Goal: Task Accomplishment & Management: Use online tool/utility

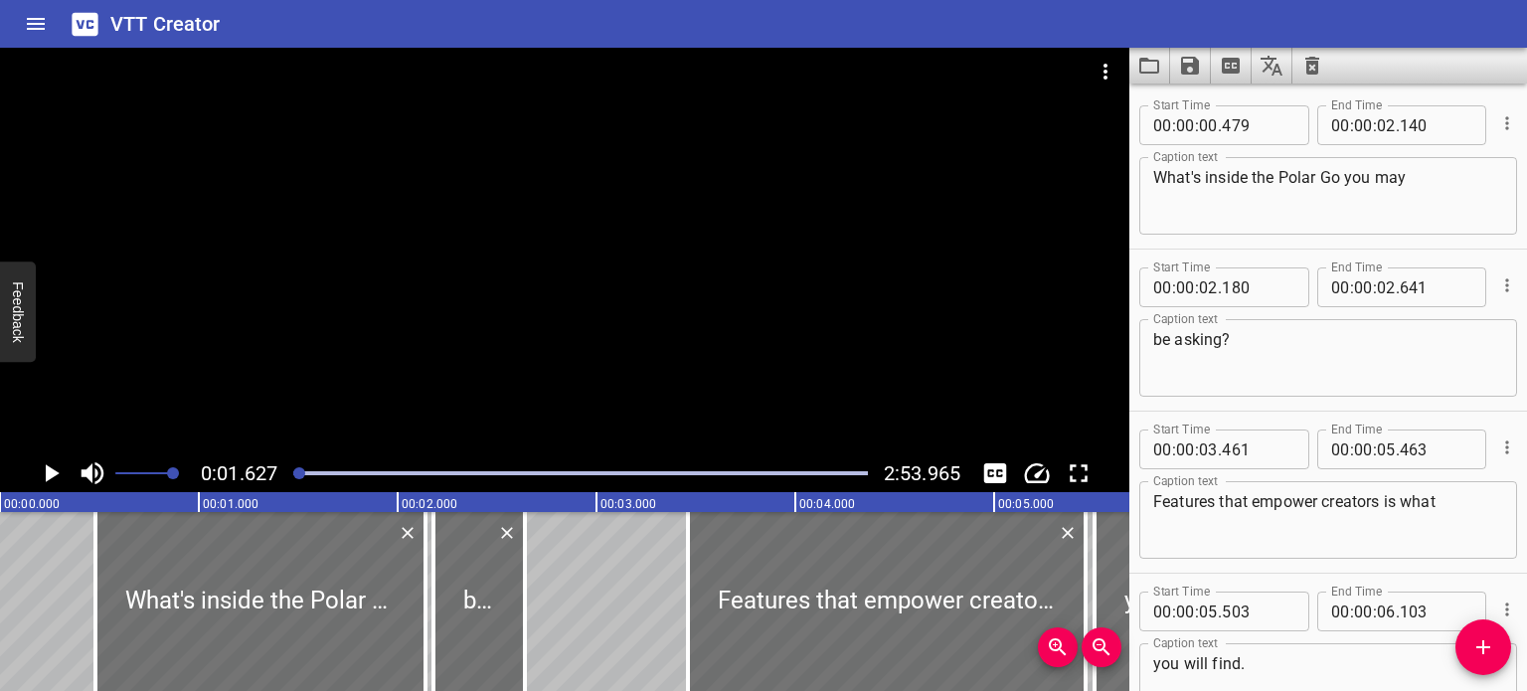
scroll to position [0, 324]
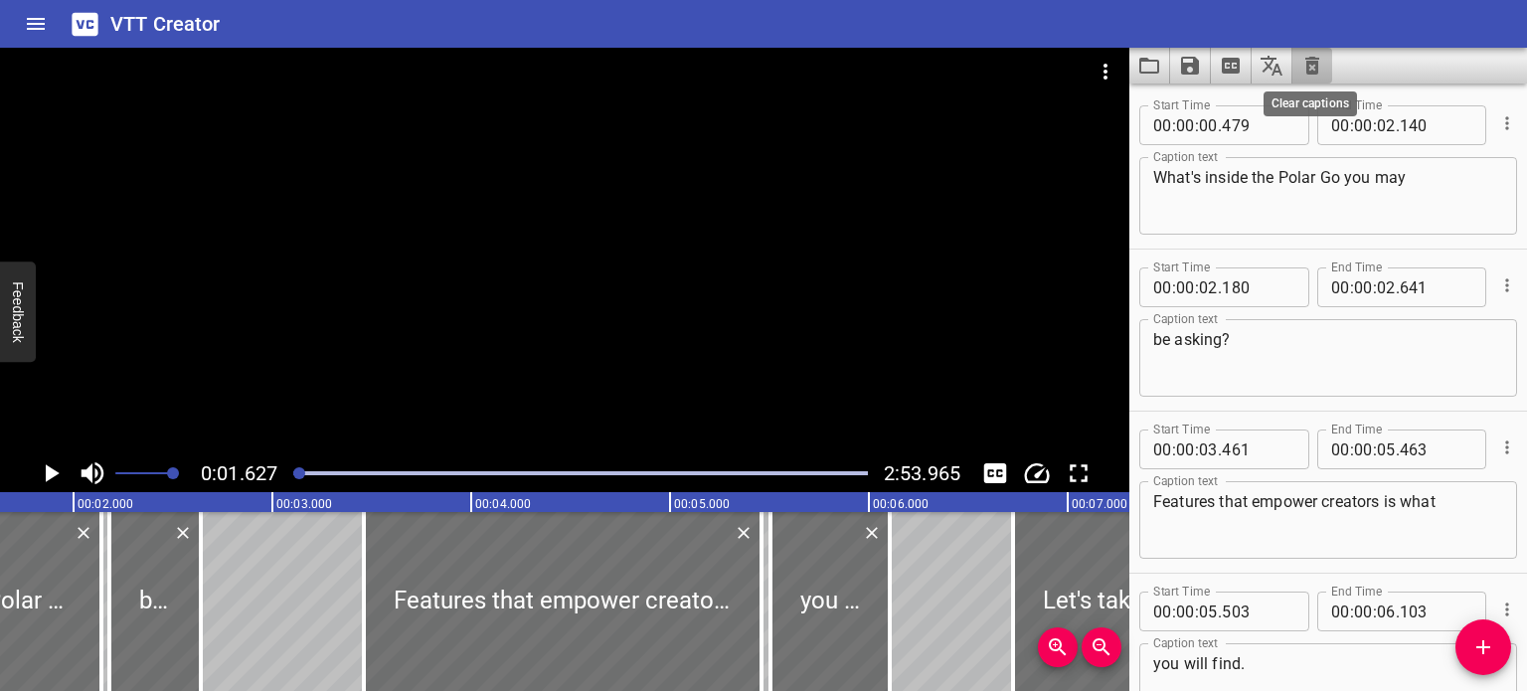
click at [1306, 67] on icon "Clear captions" at bounding box center [1312, 66] width 14 height 18
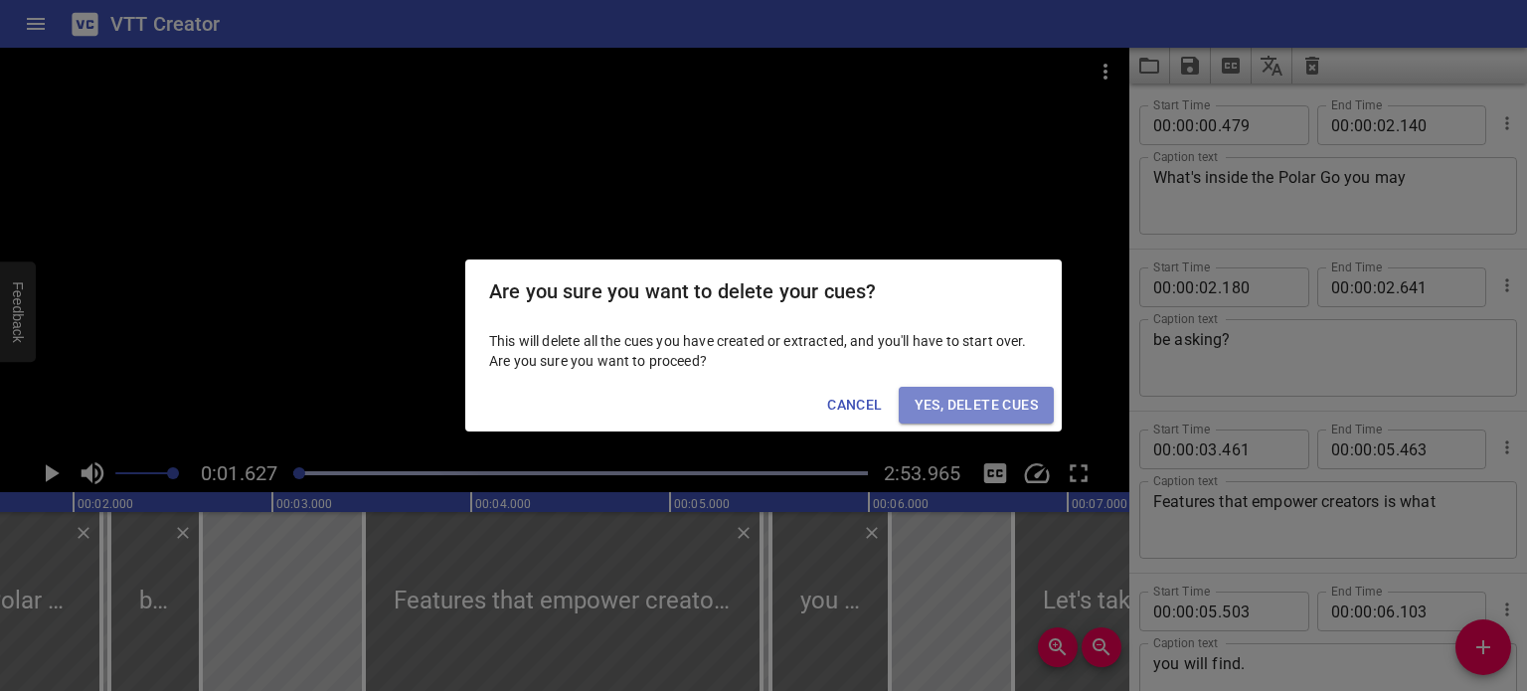
click at [995, 413] on span "Yes, Delete Cues" at bounding box center [976, 405] width 123 height 25
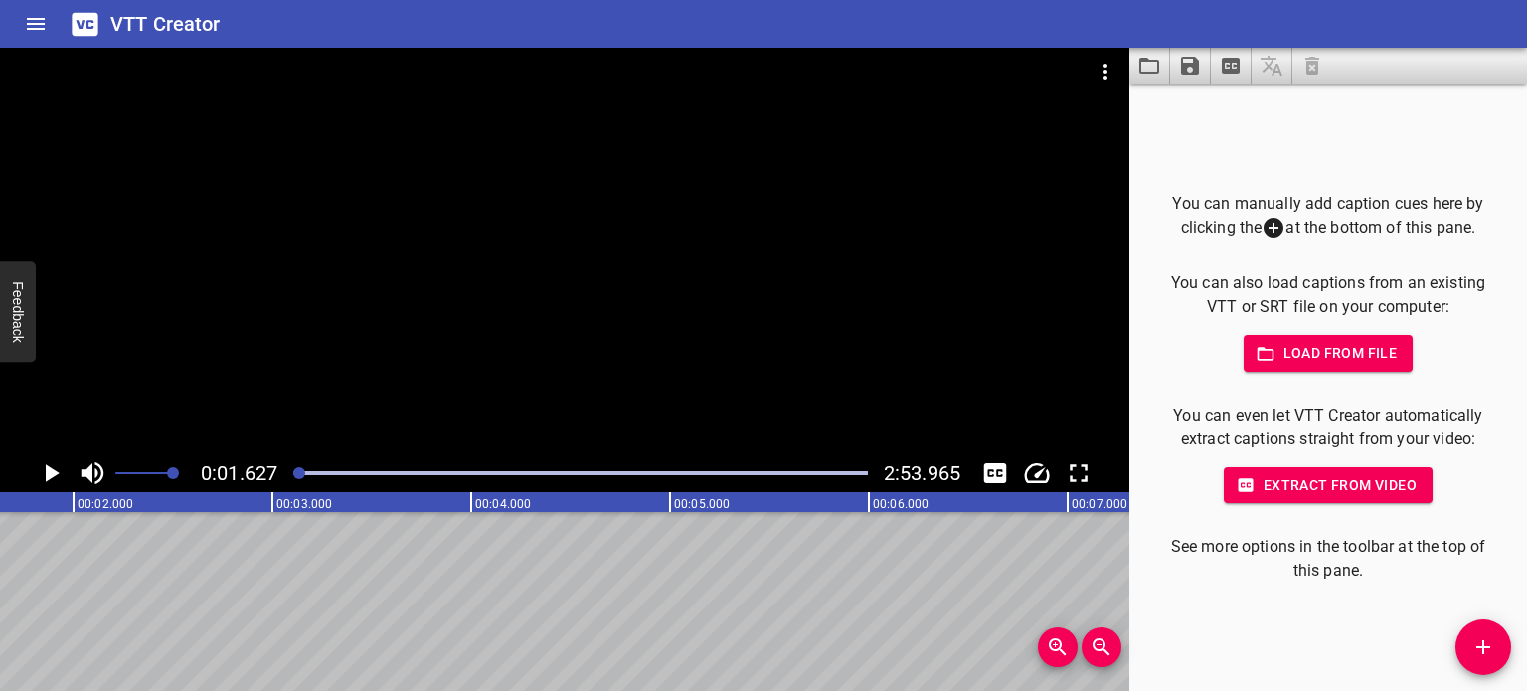
click at [1320, 333] on div "You can manually add caption cues here by clicking the at the bottom of this pa…" at bounding box center [1328, 388] width 334 height 392
click at [1320, 353] on span "Load from file" at bounding box center [1328, 353] width 138 height 25
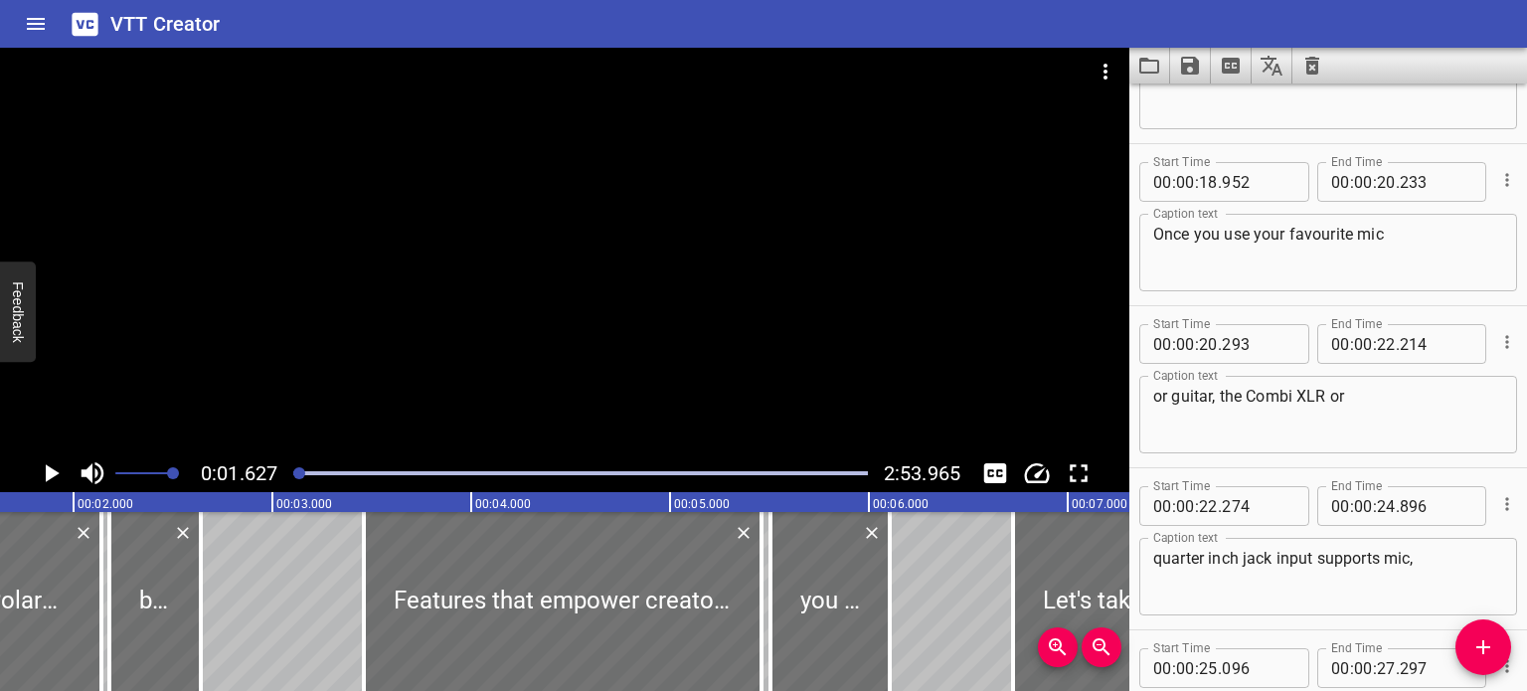
scroll to position [0, 0]
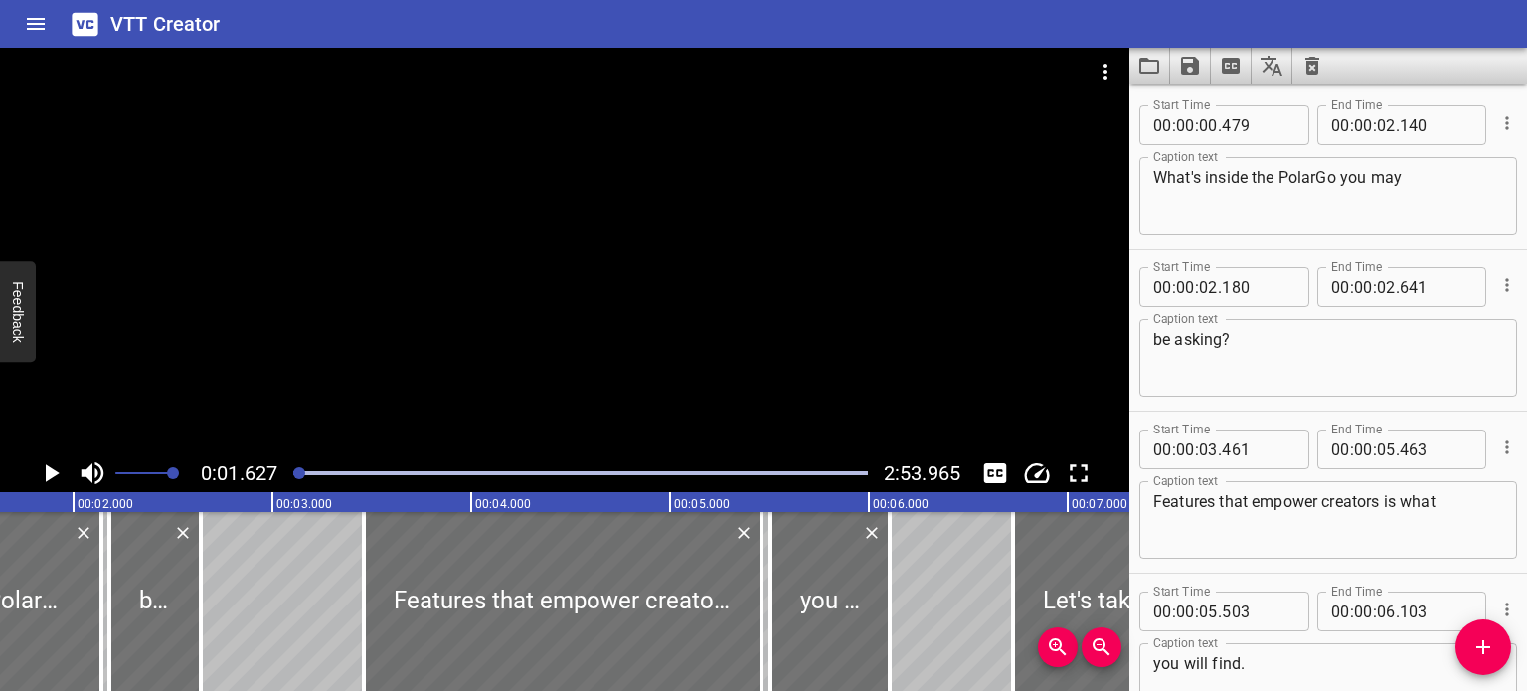
click at [1314, 178] on textarea "What's inside the PolarGo you may" at bounding box center [1328, 196] width 350 height 57
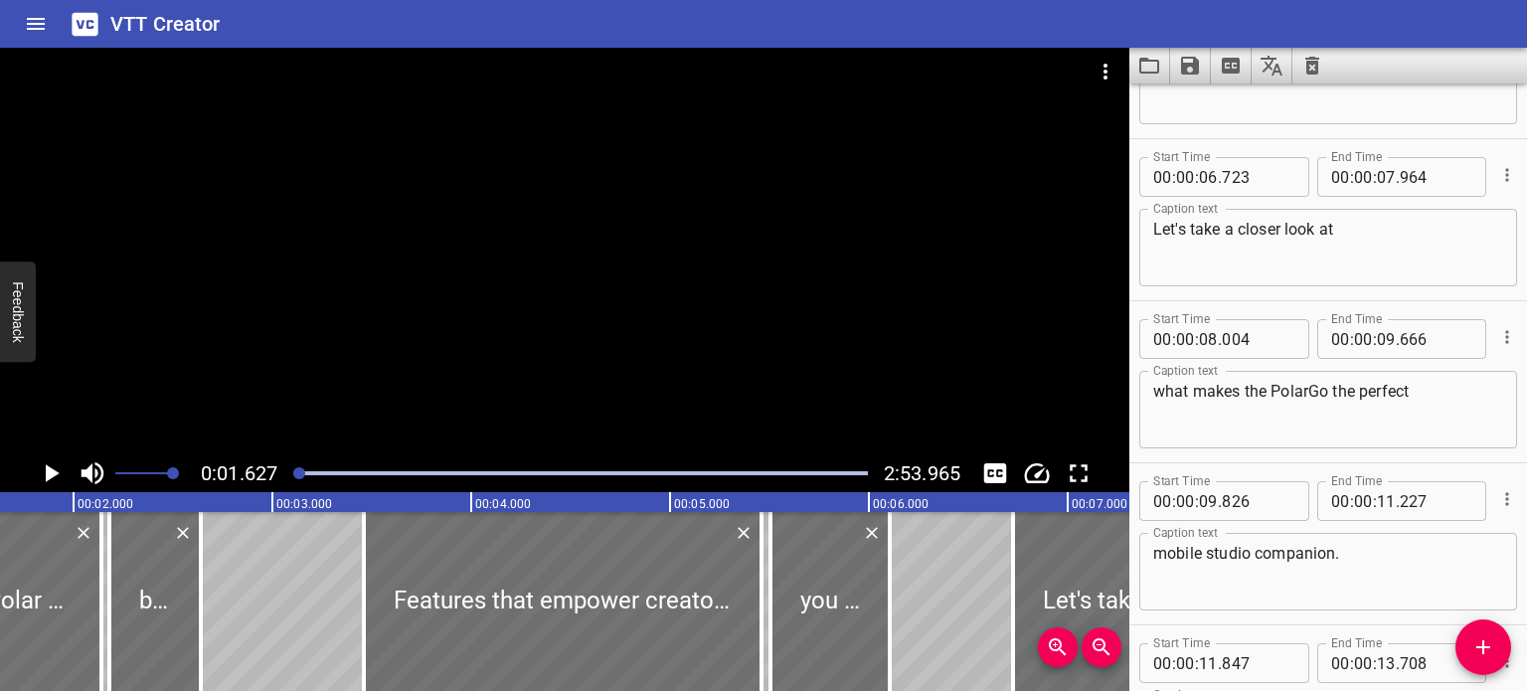
scroll to position [696, 0]
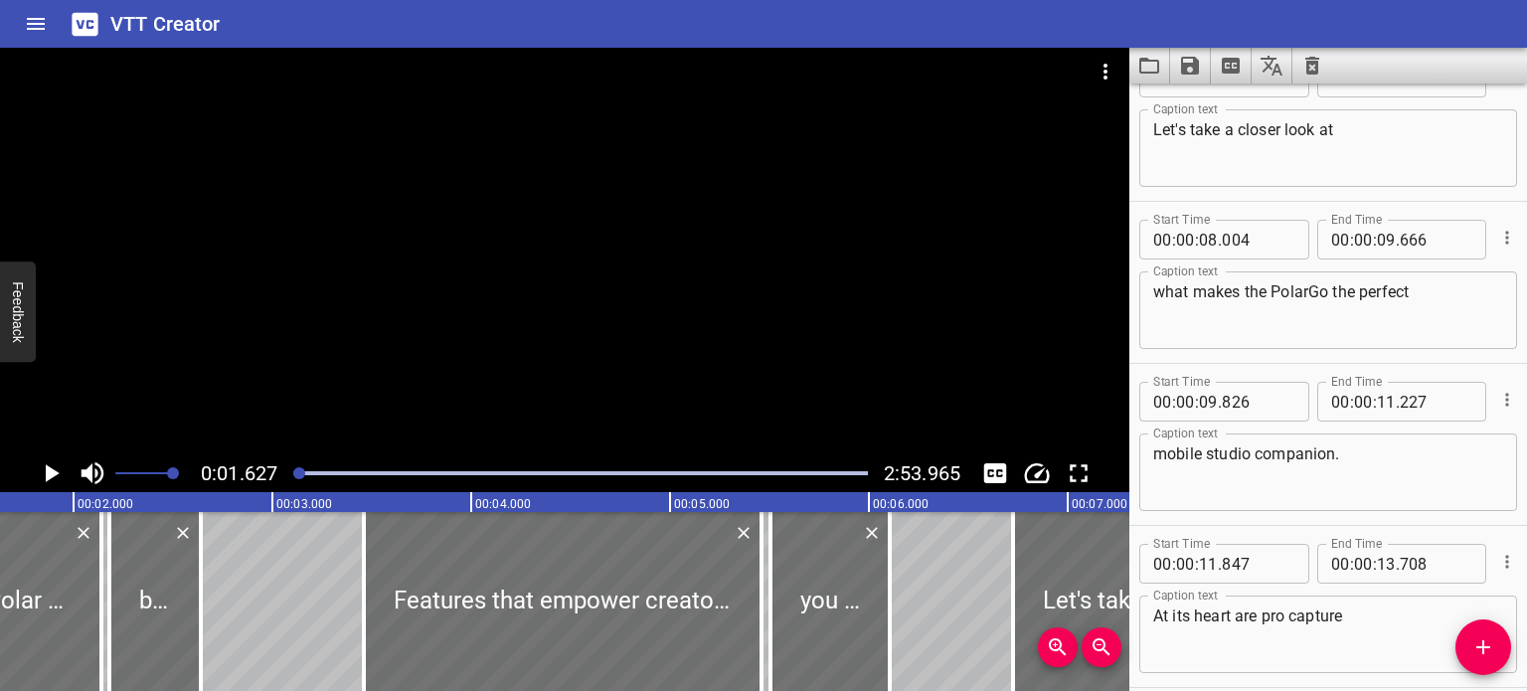
type textarea "What's inside the Polar Go you may"
click at [1312, 293] on textarea "what makes the PolarGo the perfect" at bounding box center [1328, 310] width 350 height 57
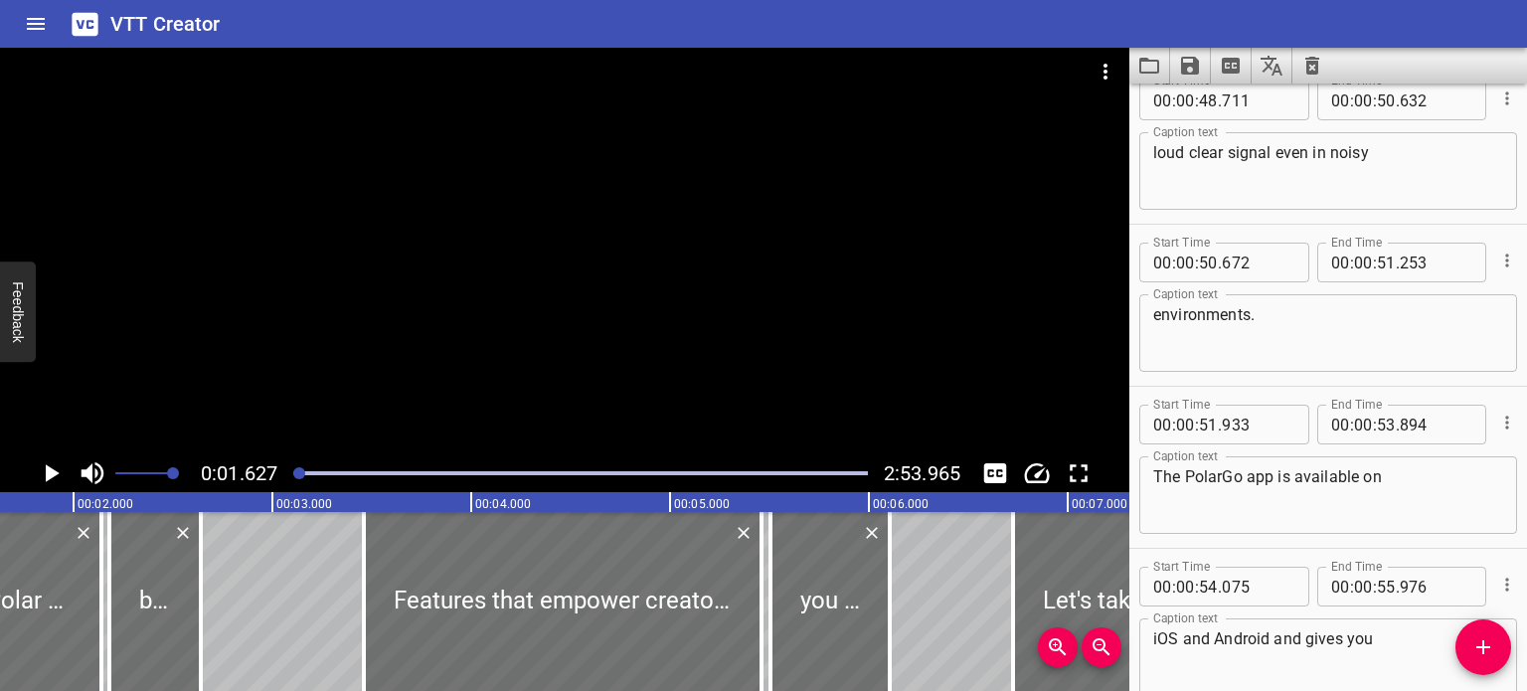
scroll to position [4175, 0]
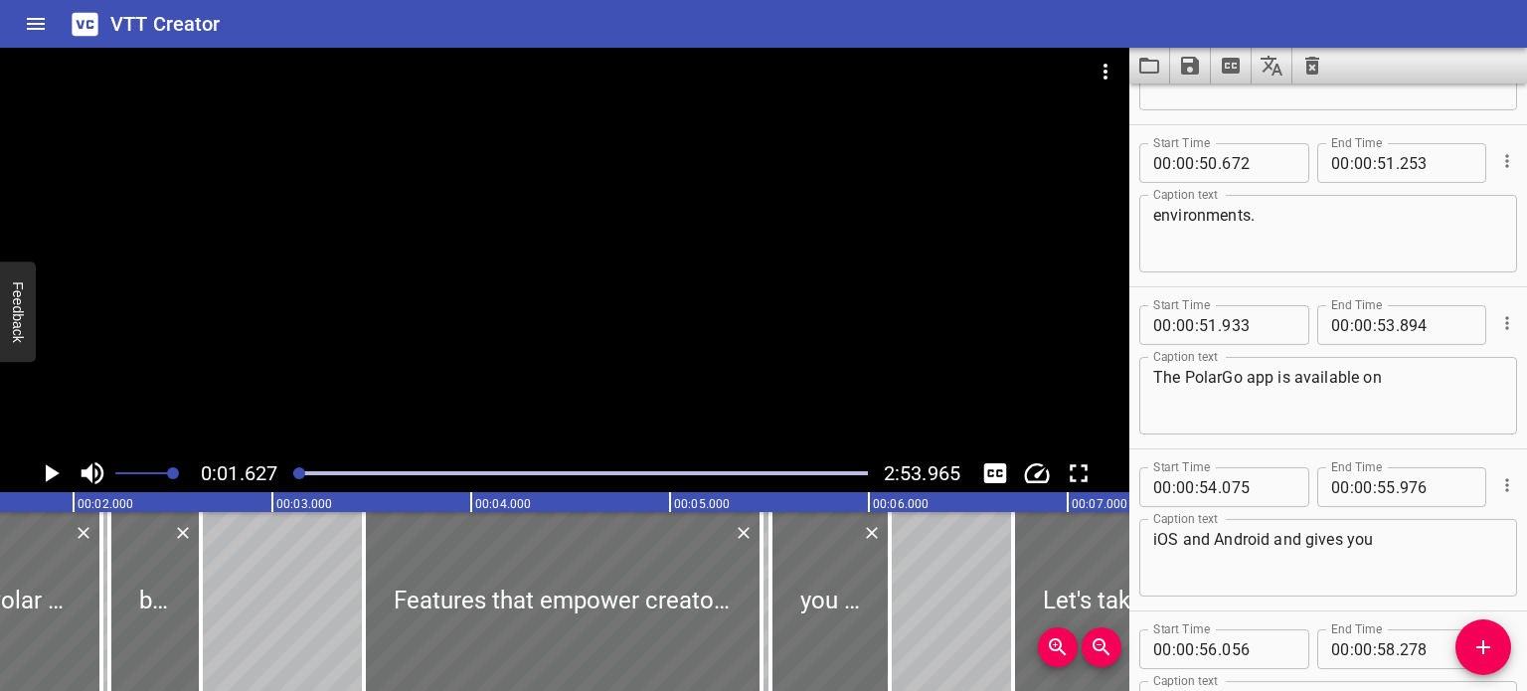
type textarea "what makes the Polar Go the perfect"
click at [1224, 376] on textarea "The PolarGo app is available on" at bounding box center [1328, 396] width 350 height 57
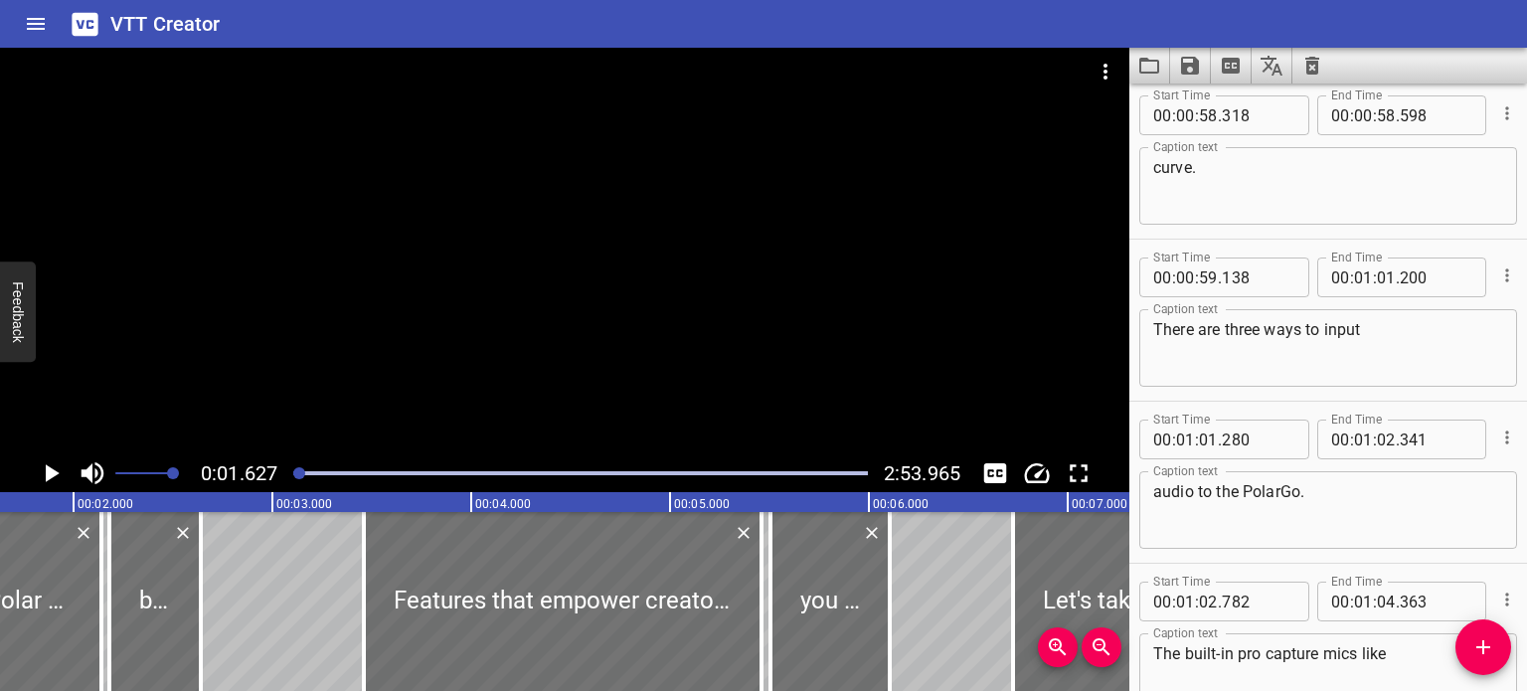
scroll to position [4970, 0]
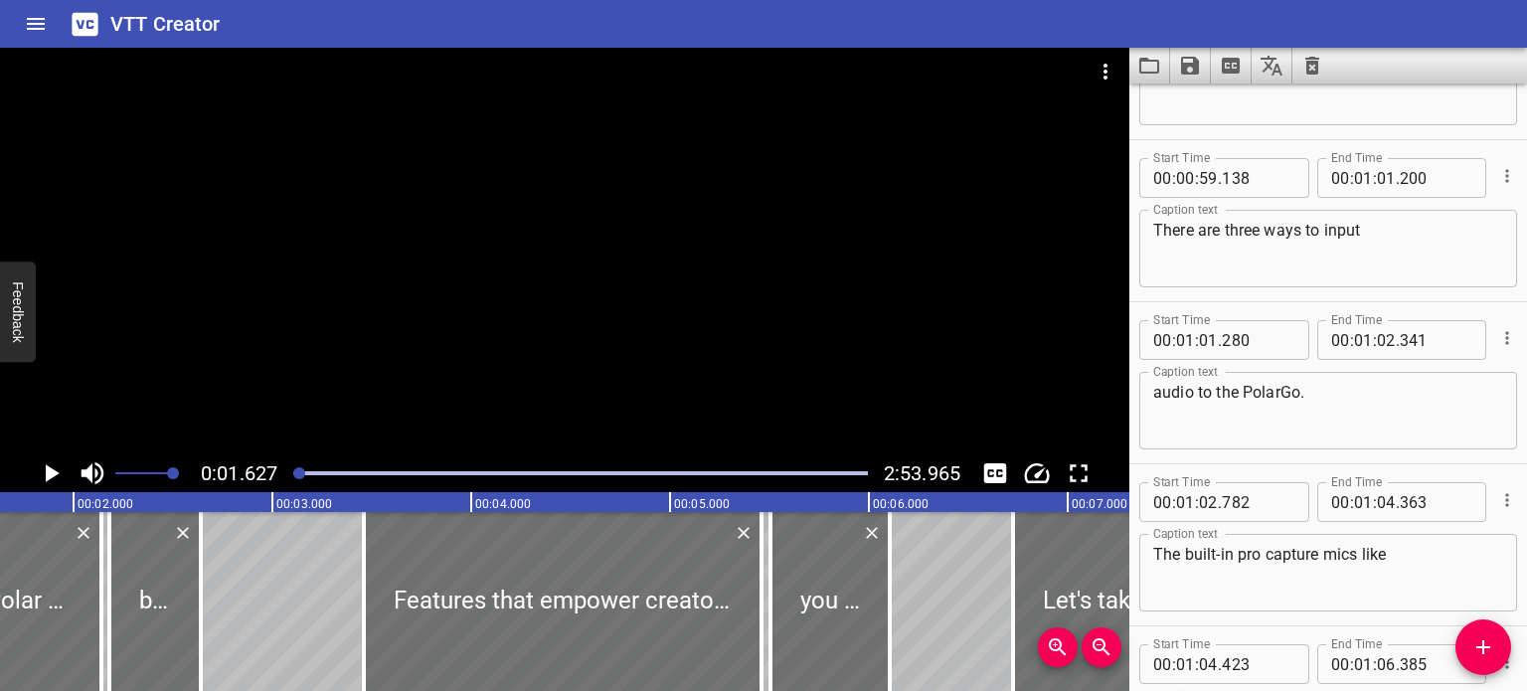
type textarea "The Polar Go app is available on"
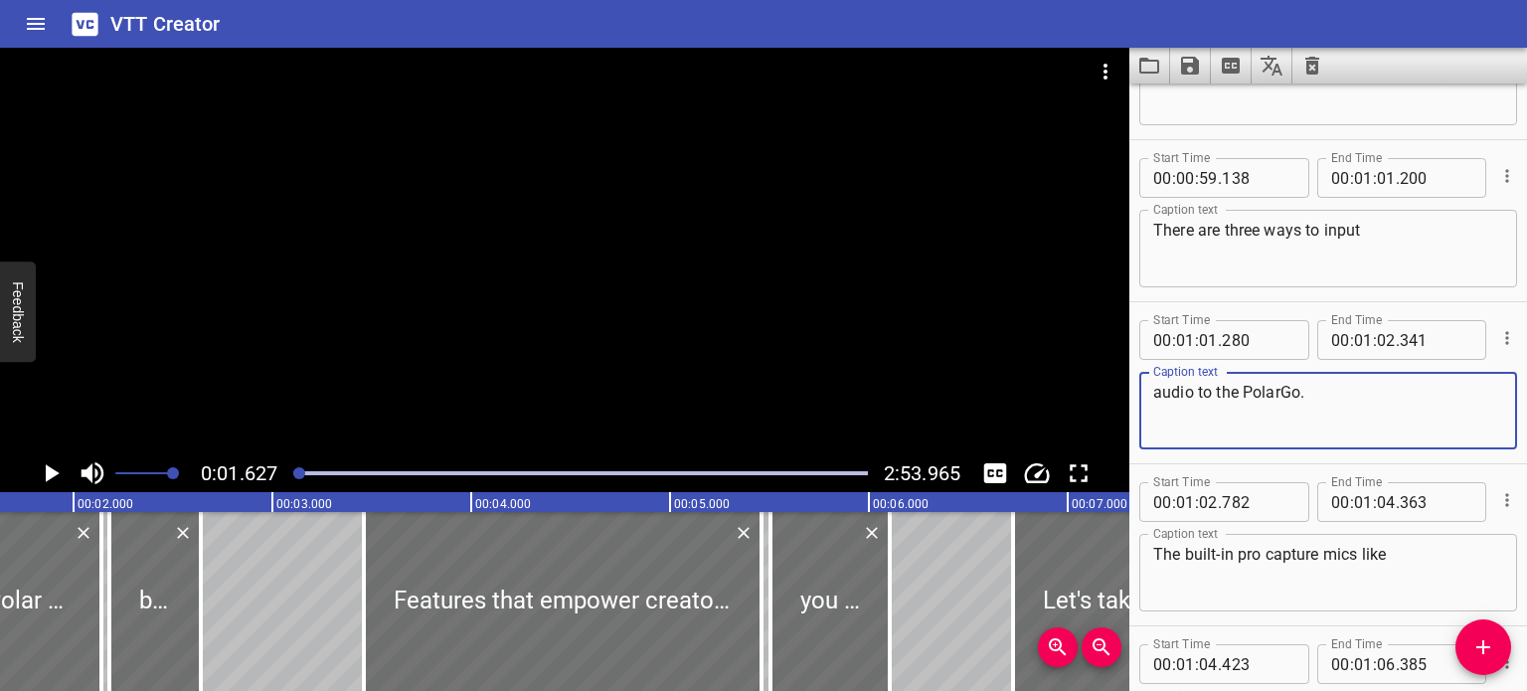
click at [1278, 398] on textarea "audio to the PolarGo." at bounding box center [1328, 411] width 350 height 57
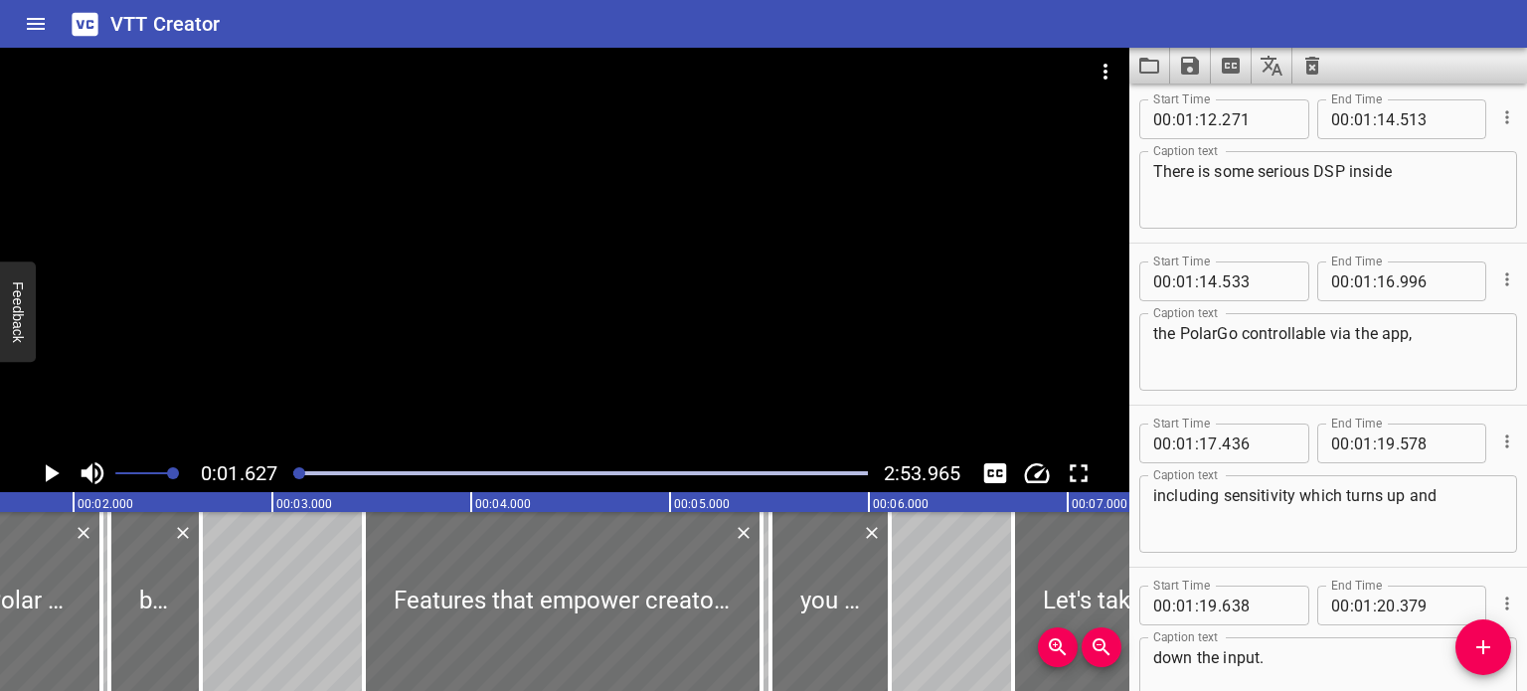
scroll to position [6262, 0]
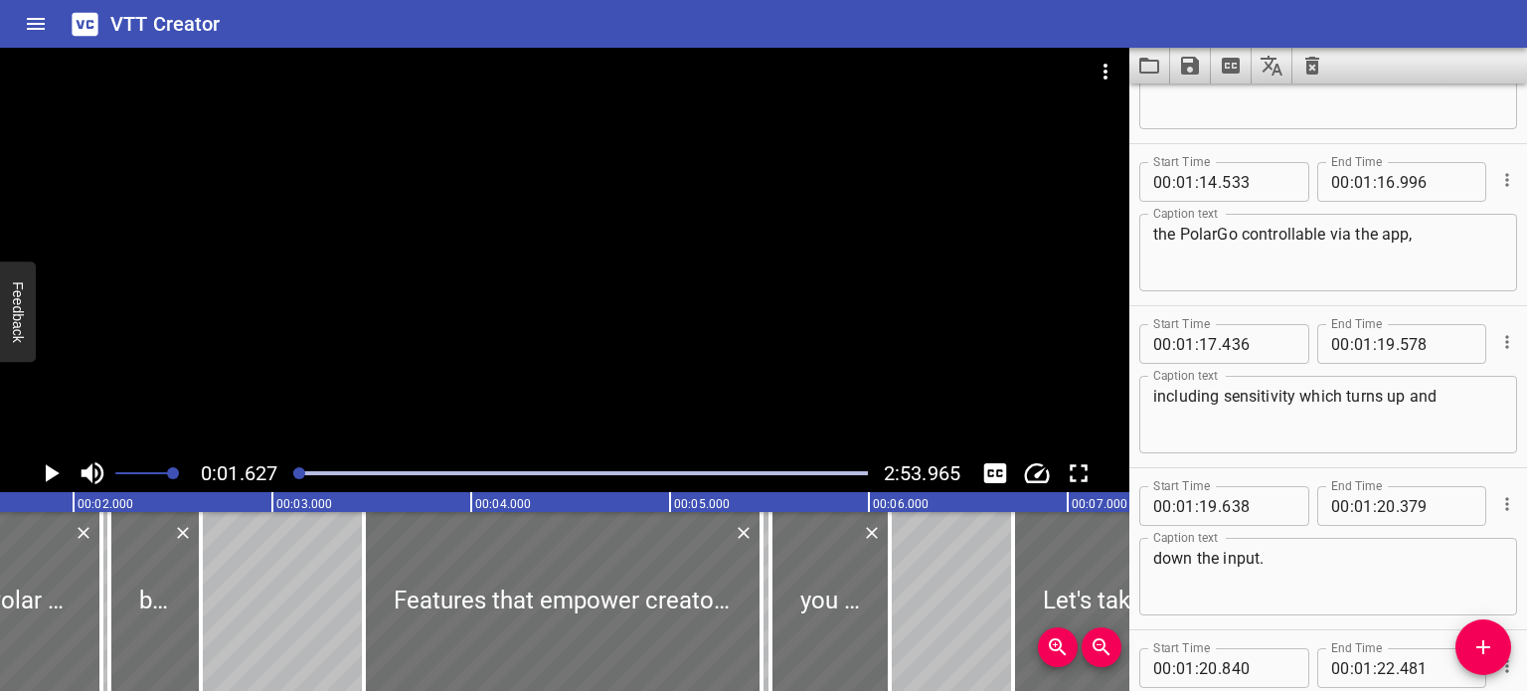
type textarea "audio to the Polar Go."
click at [1209, 235] on textarea "the PolarGo controllable via the app," at bounding box center [1328, 253] width 350 height 57
click at [1213, 237] on textarea "the PolarGo controllable via the app," at bounding box center [1328, 253] width 350 height 57
click at [1218, 235] on textarea "the PolarGo controllable via the app," at bounding box center [1328, 253] width 350 height 57
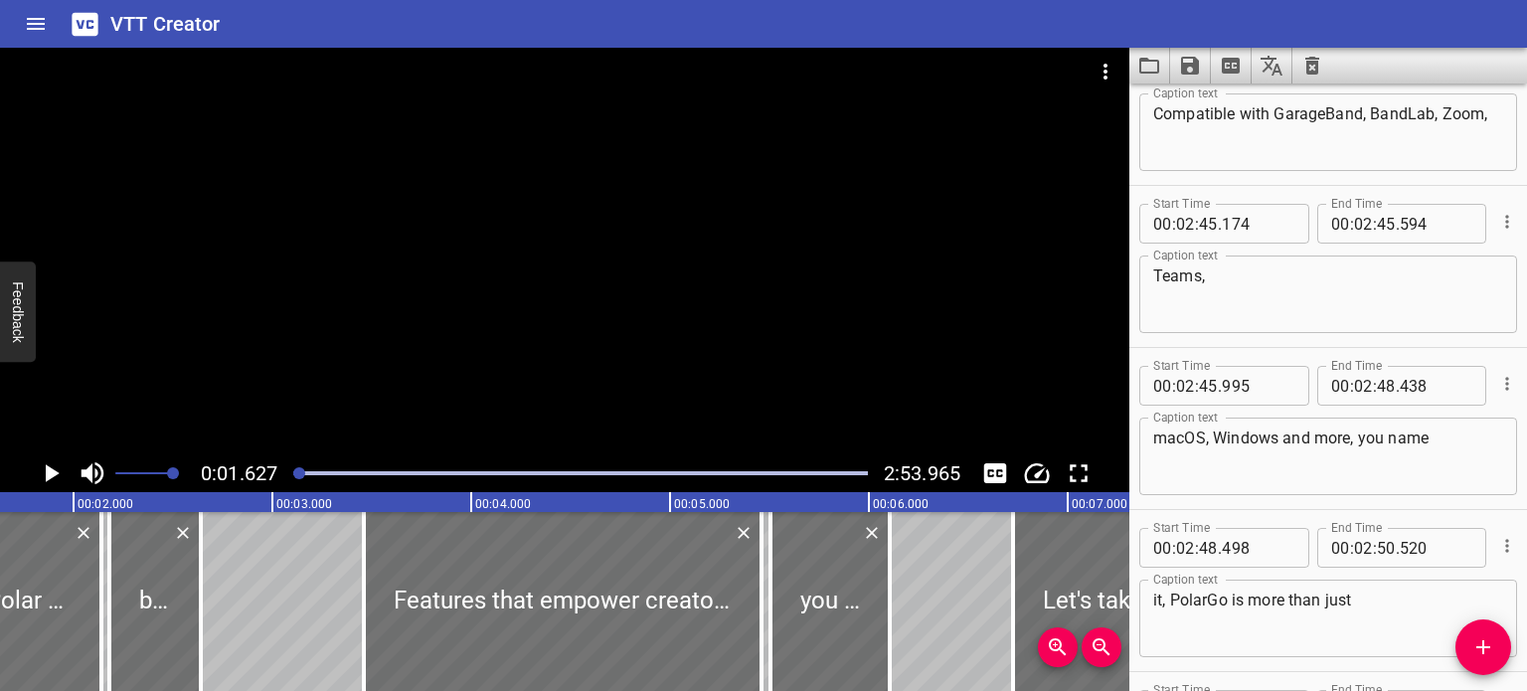
scroll to position [11829, 0]
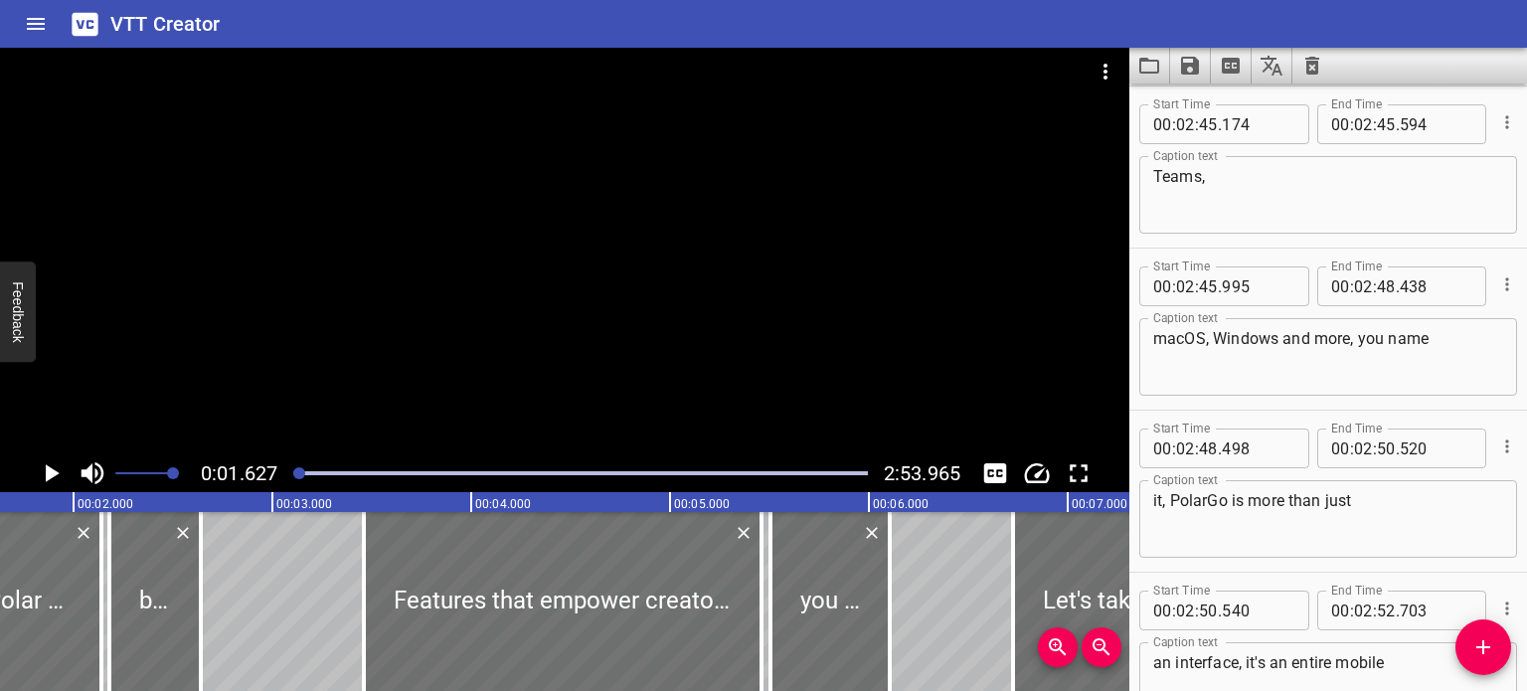
type textarea "the Polar Go controllable via the app,"
click at [1210, 504] on textarea "it, PolarGo is more than just" at bounding box center [1328, 519] width 350 height 57
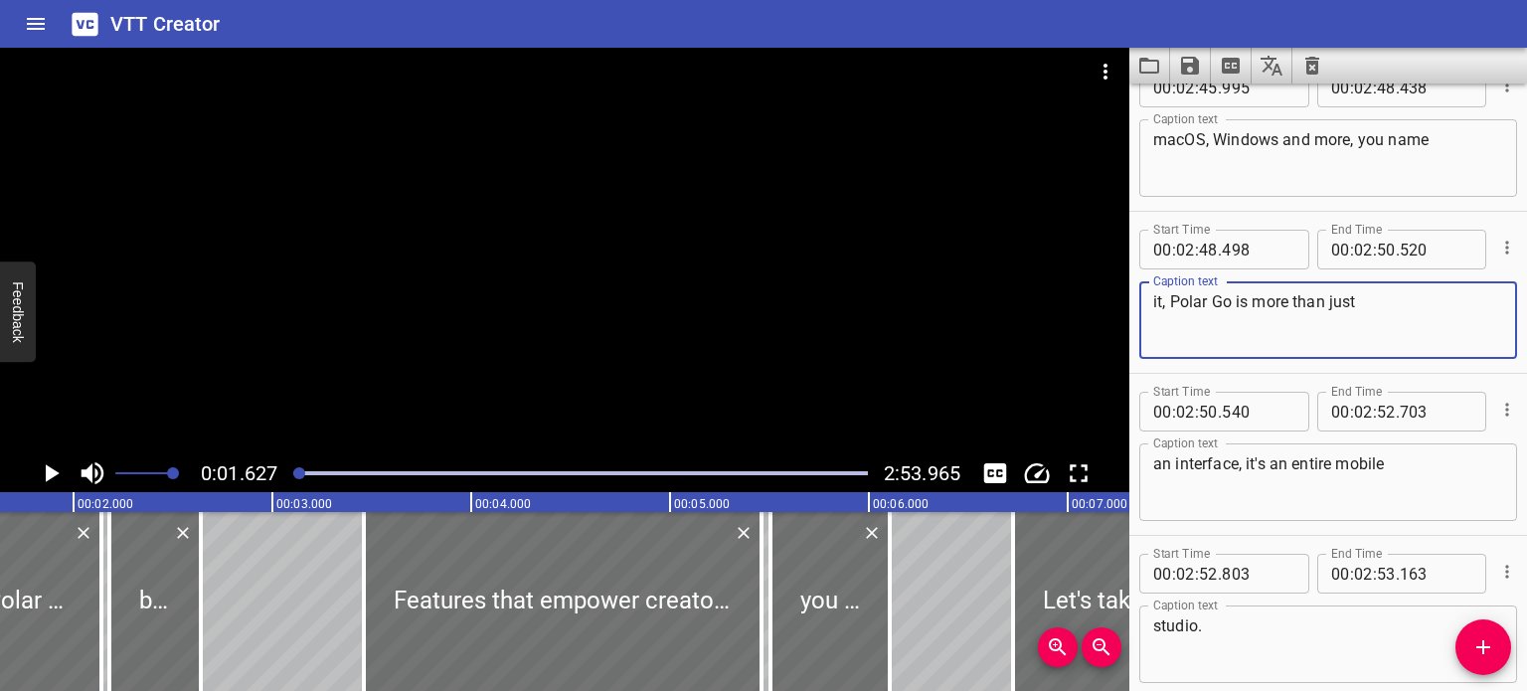
scroll to position [12123, 0]
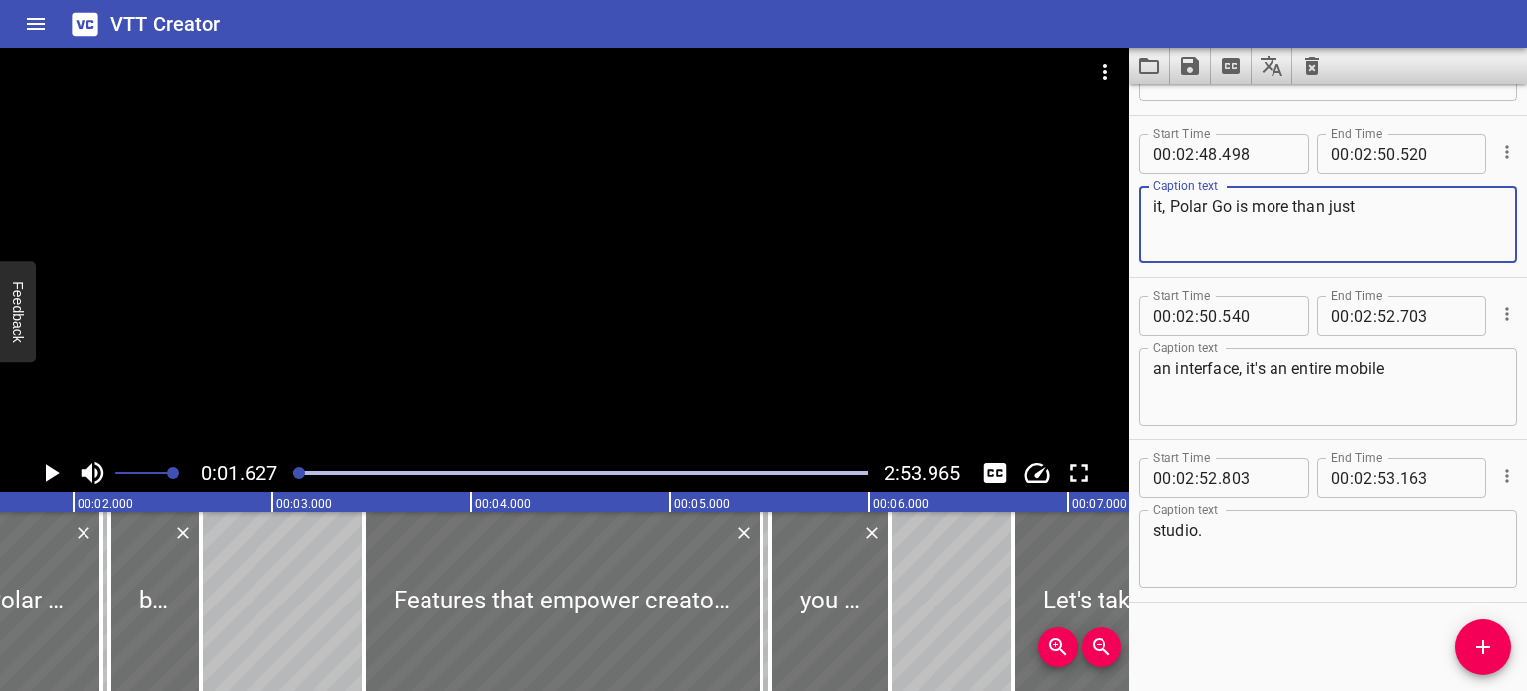
type textarea "it, Polar Go is more than just"
click at [1283, 630] on div "Start Time 00 : 00 : 00 . 479 Start Time End Time 00 : 00 : 02 . 140 End Time C…" at bounding box center [1328, 386] width 398 height 607
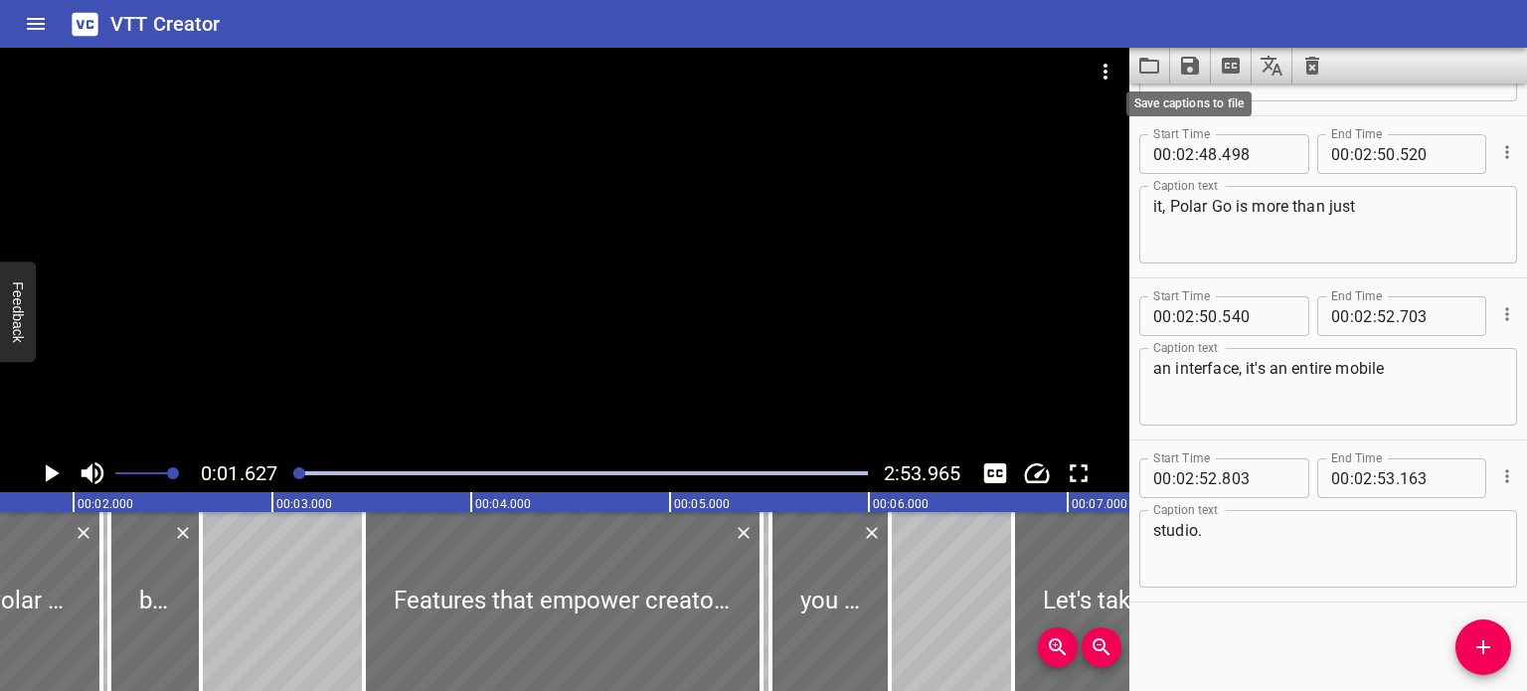
click at [1192, 66] on icon "Save captions to file" at bounding box center [1190, 66] width 18 height 18
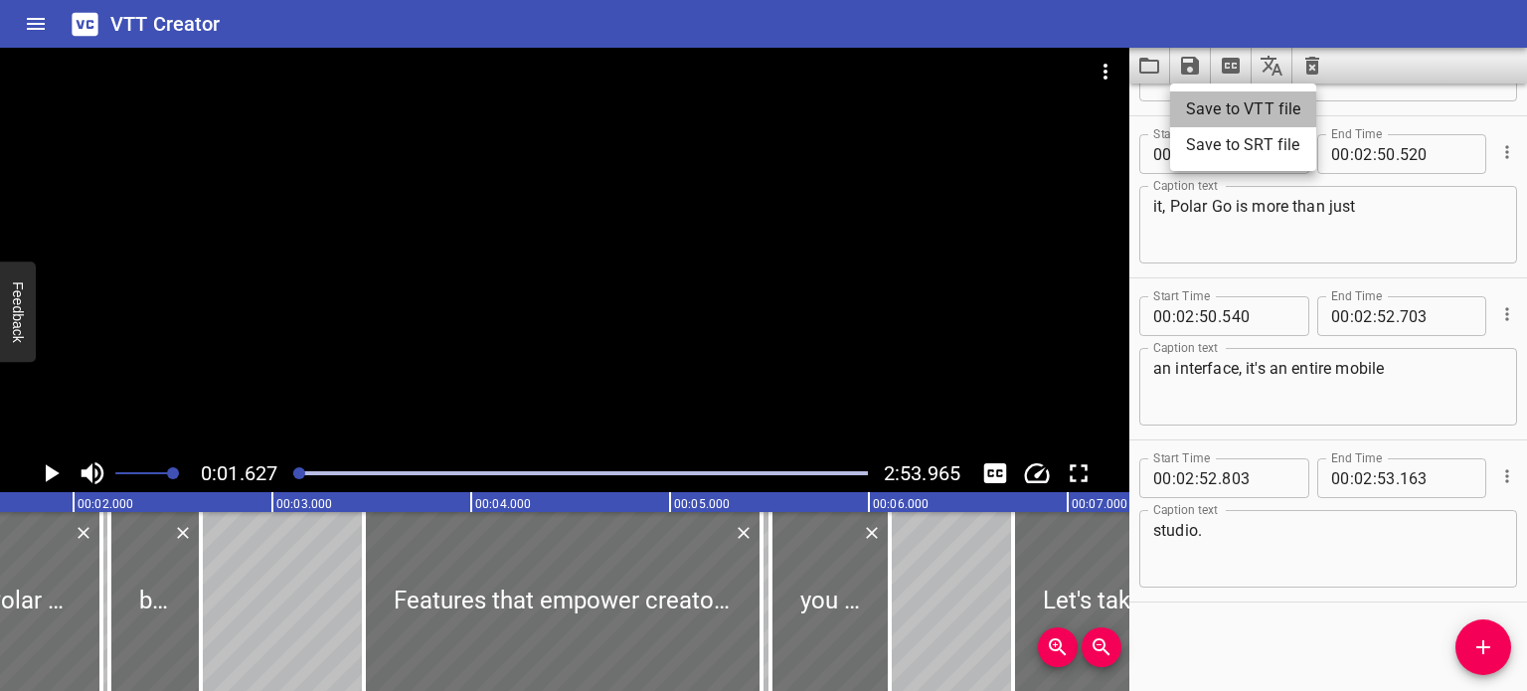
click at [1243, 106] on li "Save to VTT file" at bounding box center [1243, 109] width 146 height 36
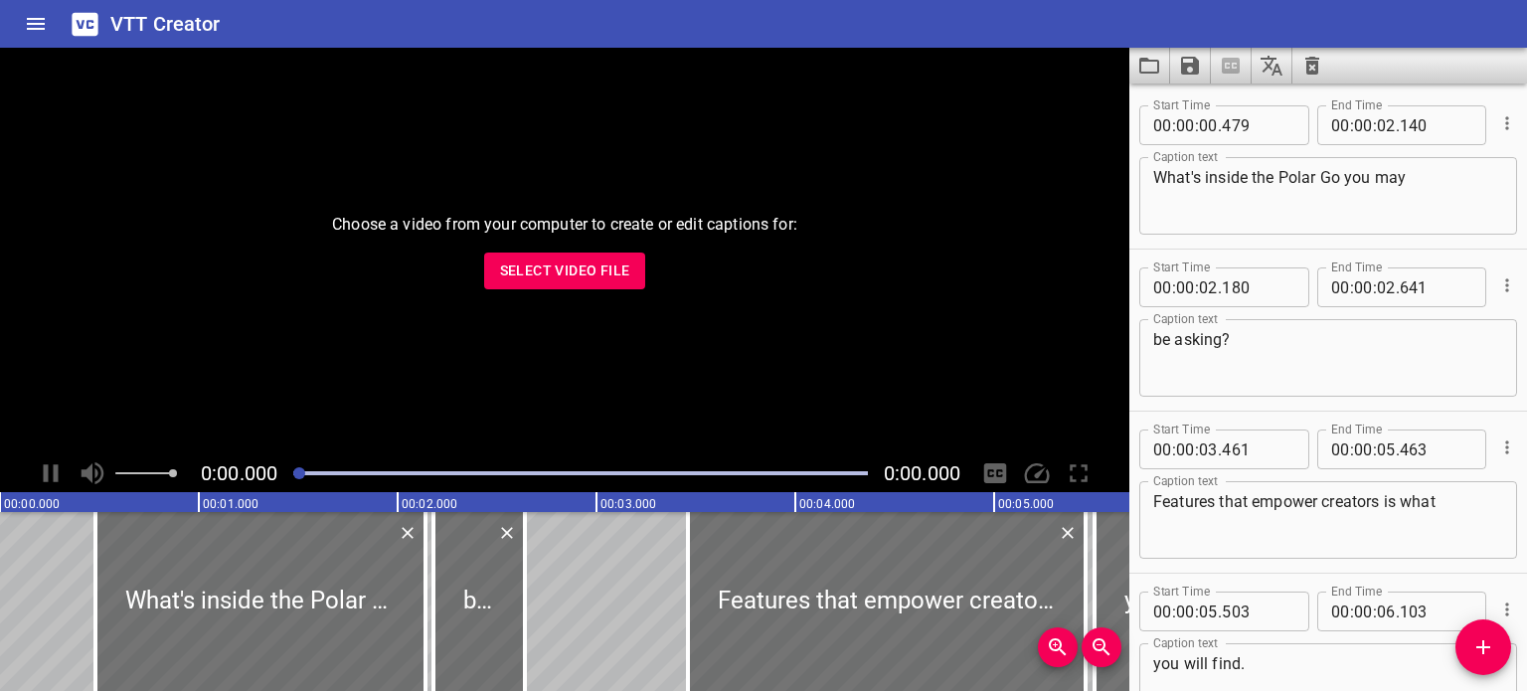
scroll to position [12103, 0]
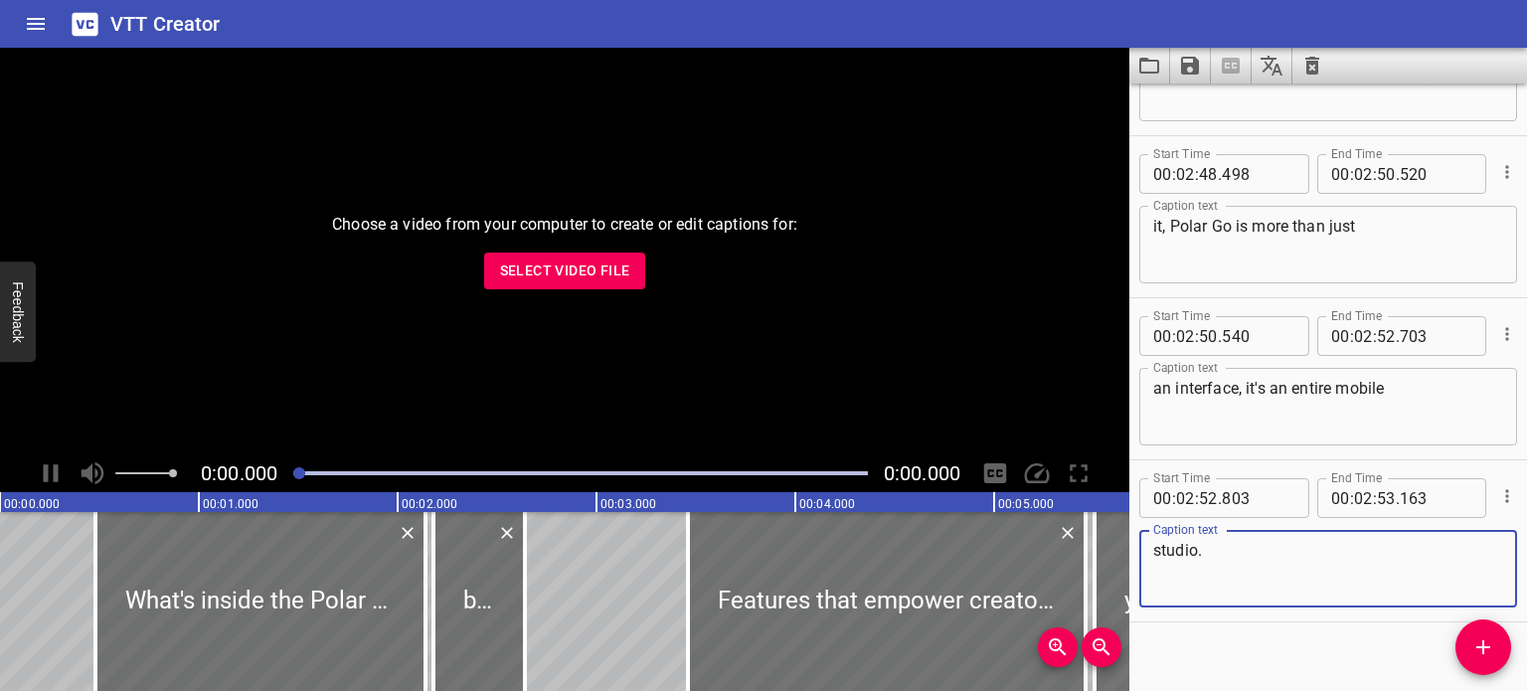
click at [579, 267] on span "Select Video File" at bounding box center [565, 270] width 130 height 25
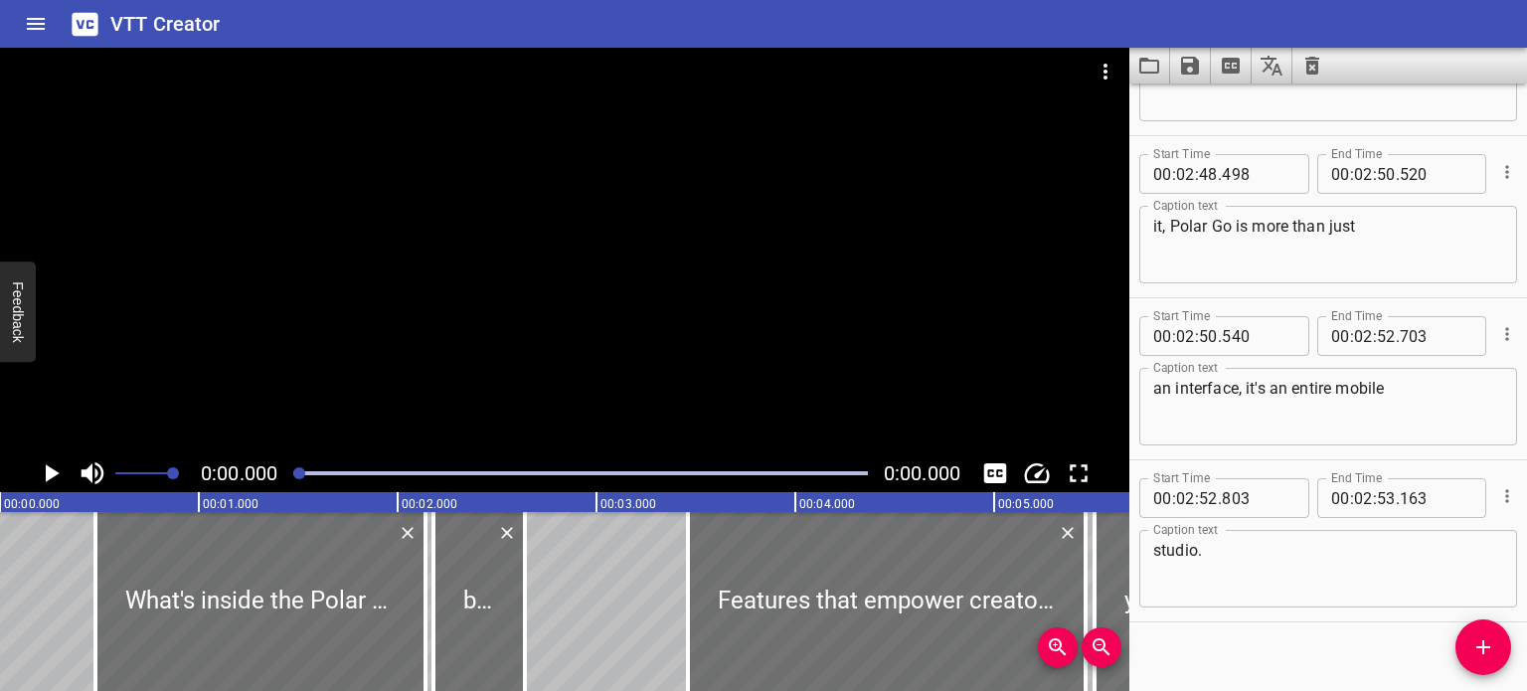
click at [1320, 75] on icon "Clear captions" at bounding box center [1312, 66] width 24 height 24
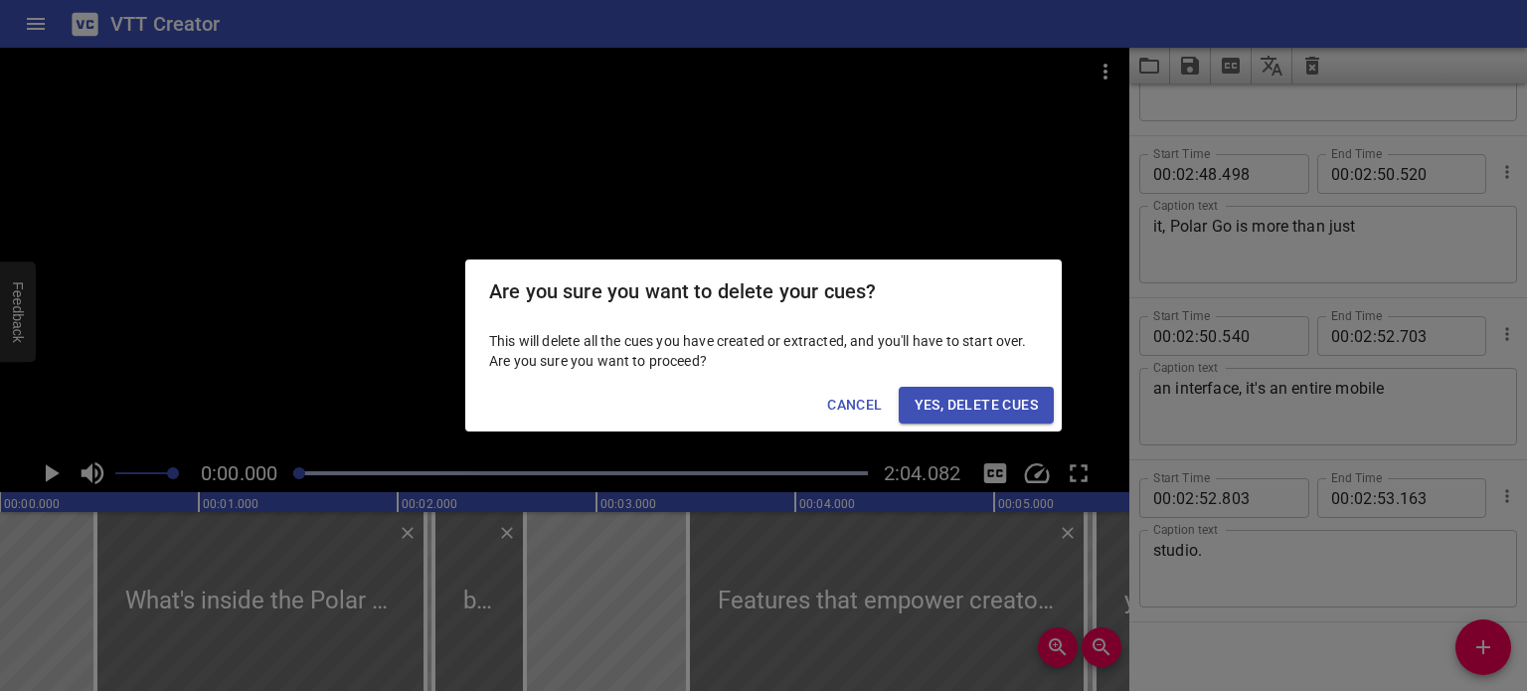
click at [1020, 398] on span "Yes, Delete Cues" at bounding box center [976, 405] width 123 height 25
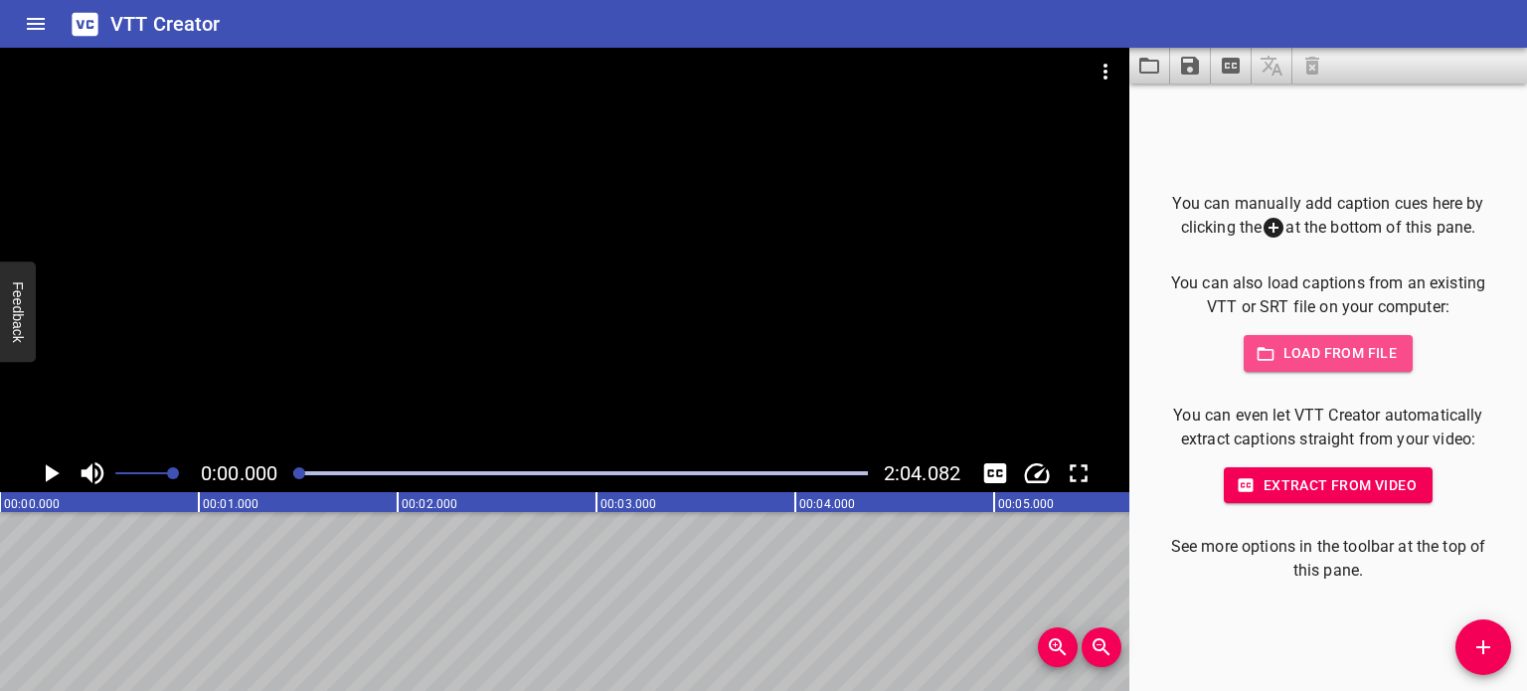
click at [1348, 345] on span "Load from file" at bounding box center [1328, 353] width 138 height 25
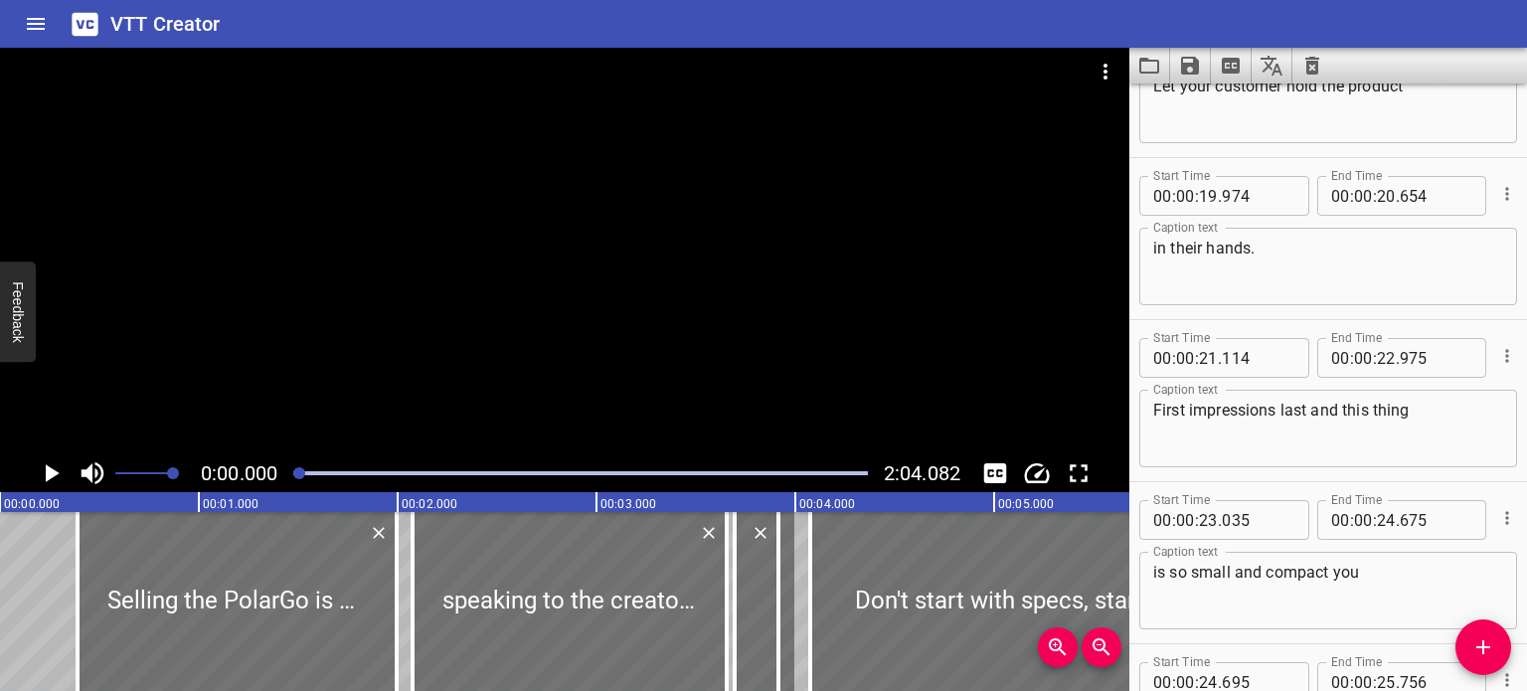
scroll to position [0, 0]
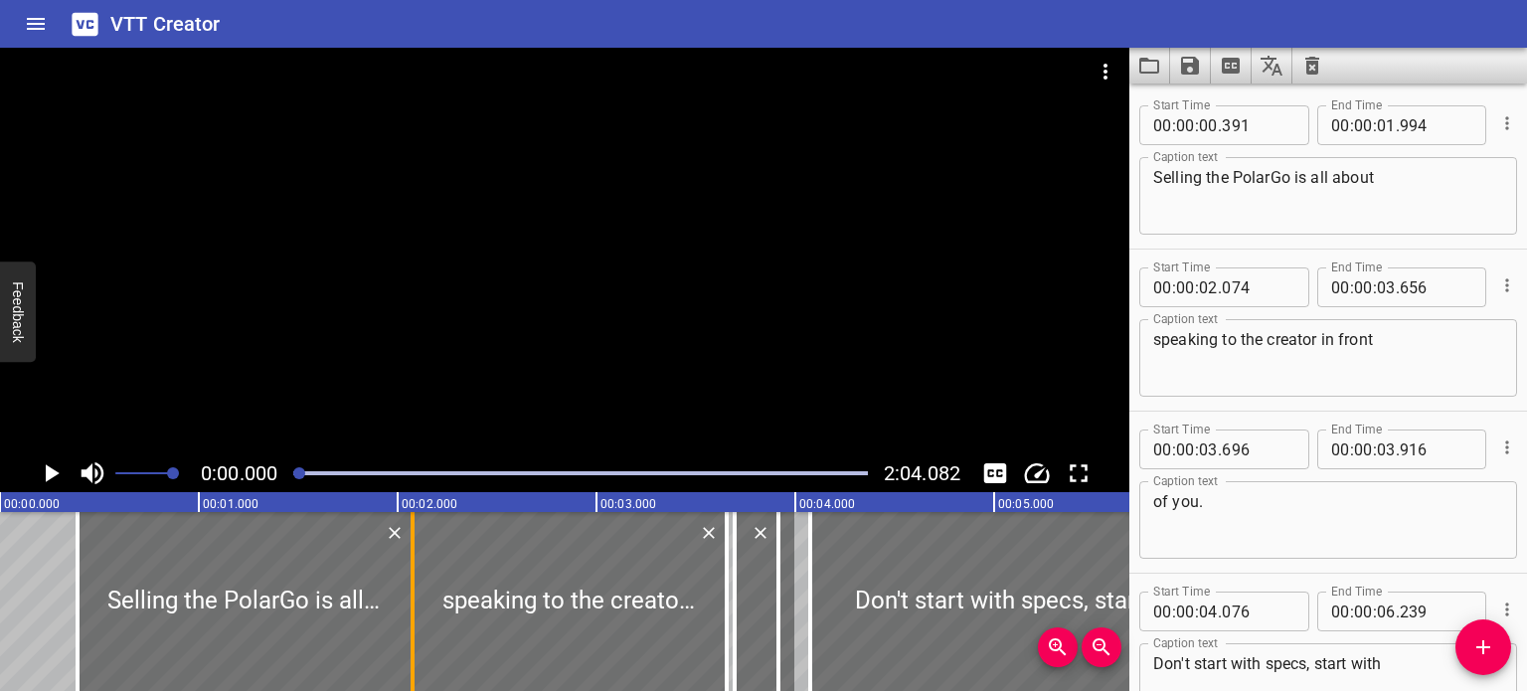
drag, startPoint x: 390, startPoint y: 593, endPoint x: 406, endPoint y: 593, distance: 15.9
type input "02"
type input "074"
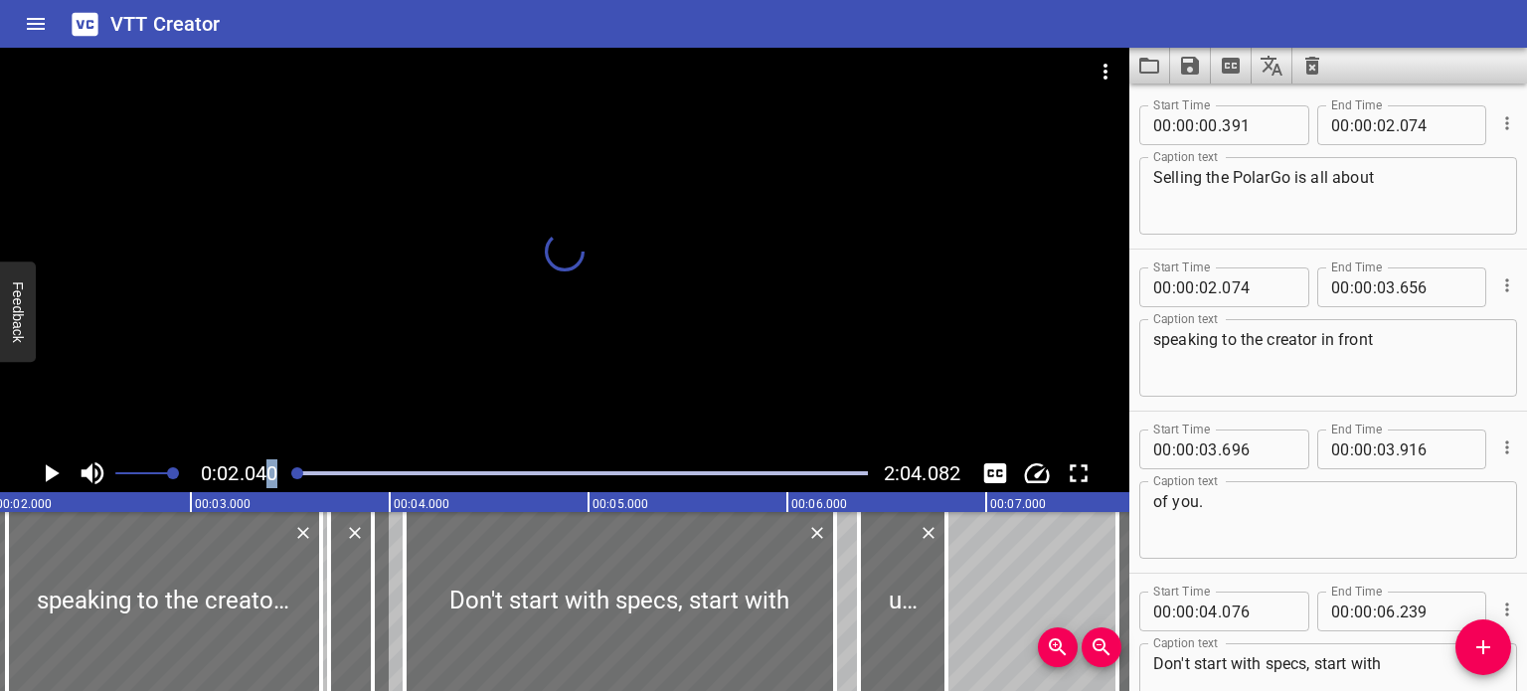
drag, startPoint x: 299, startPoint y: 470, endPoint x: 270, endPoint y: 474, distance: 29.1
click at [270, 474] on div "0:02.040 2:04.082" at bounding box center [564, 473] width 1129 height 38
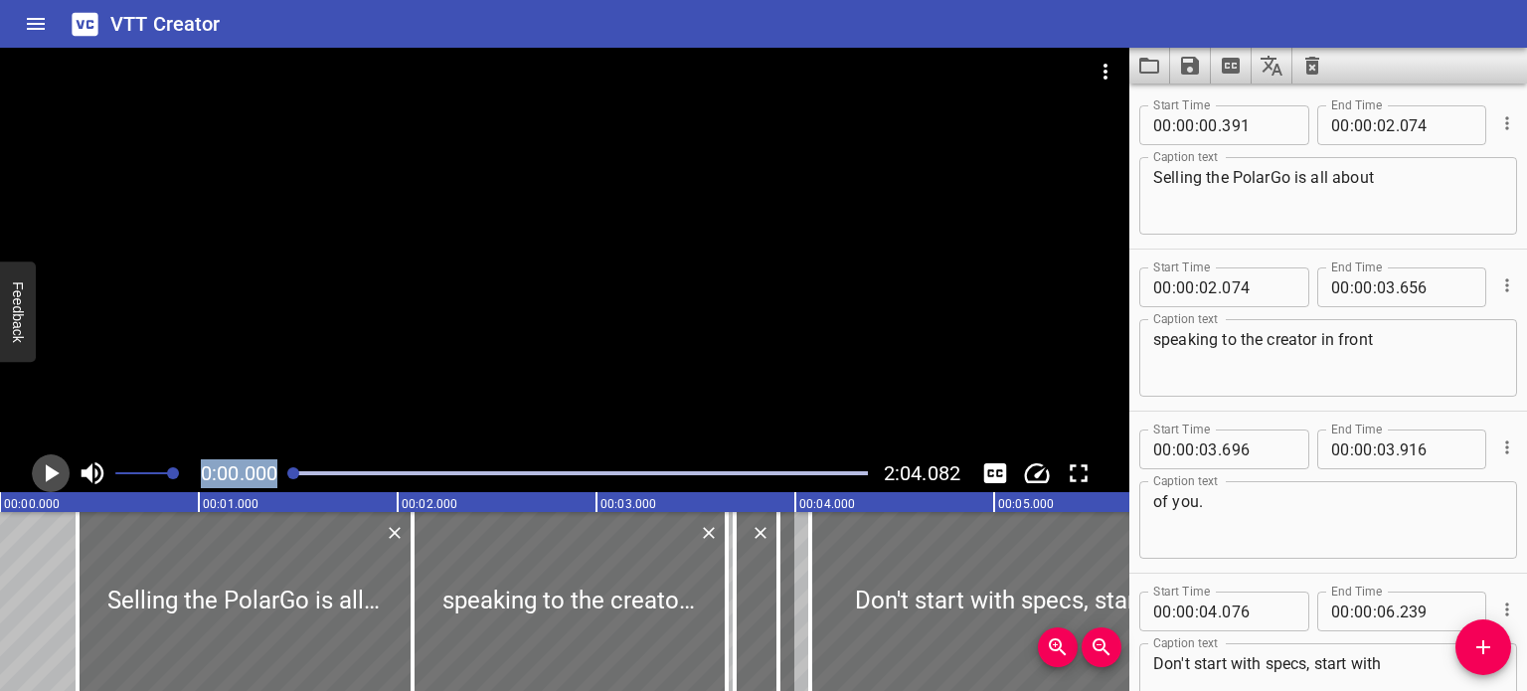
drag, startPoint x: 48, startPoint y: 475, endPoint x: 63, endPoint y: 493, distance: 23.3
click at [49, 475] on icon "Play/Pause" at bounding box center [53, 473] width 14 height 18
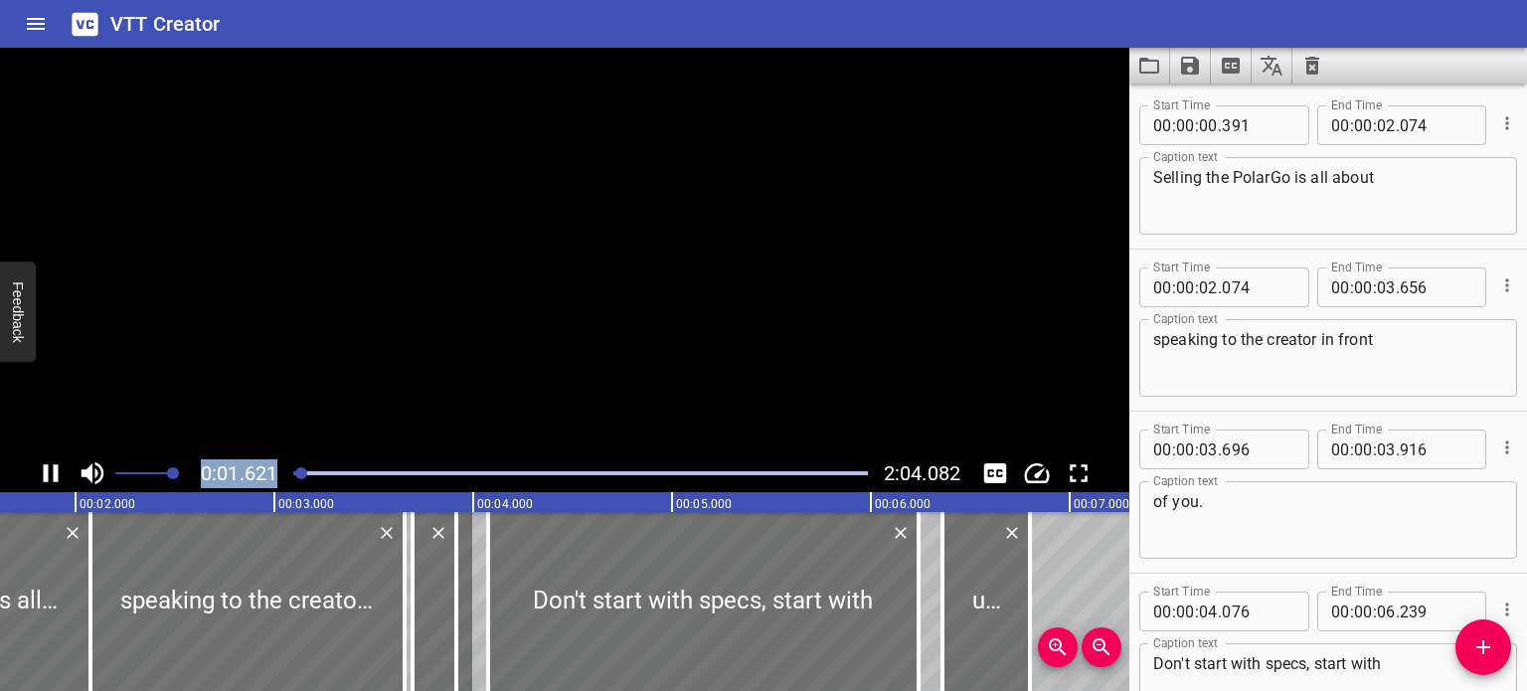
click at [32, 454] on button "Play/Pause" at bounding box center [51, 473] width 38 height 38
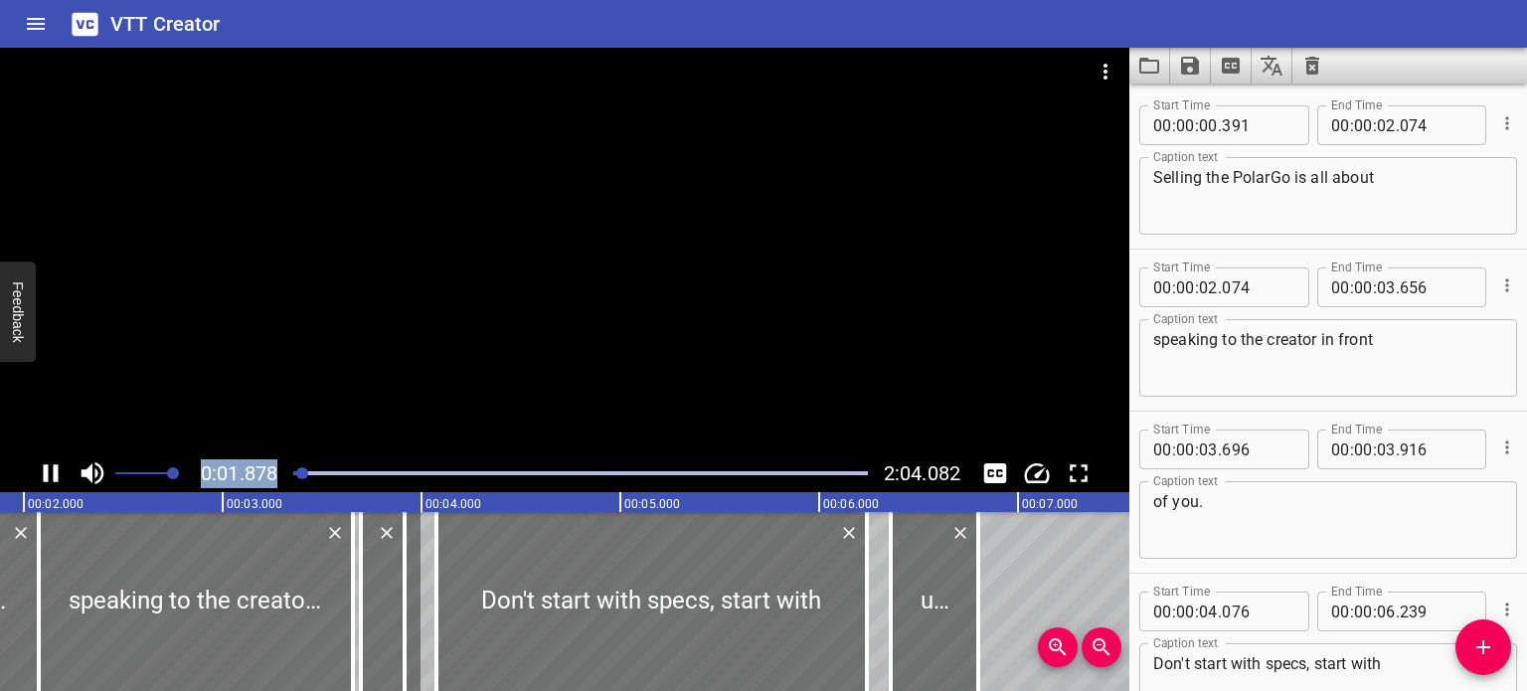
scroll to position [162, 0]
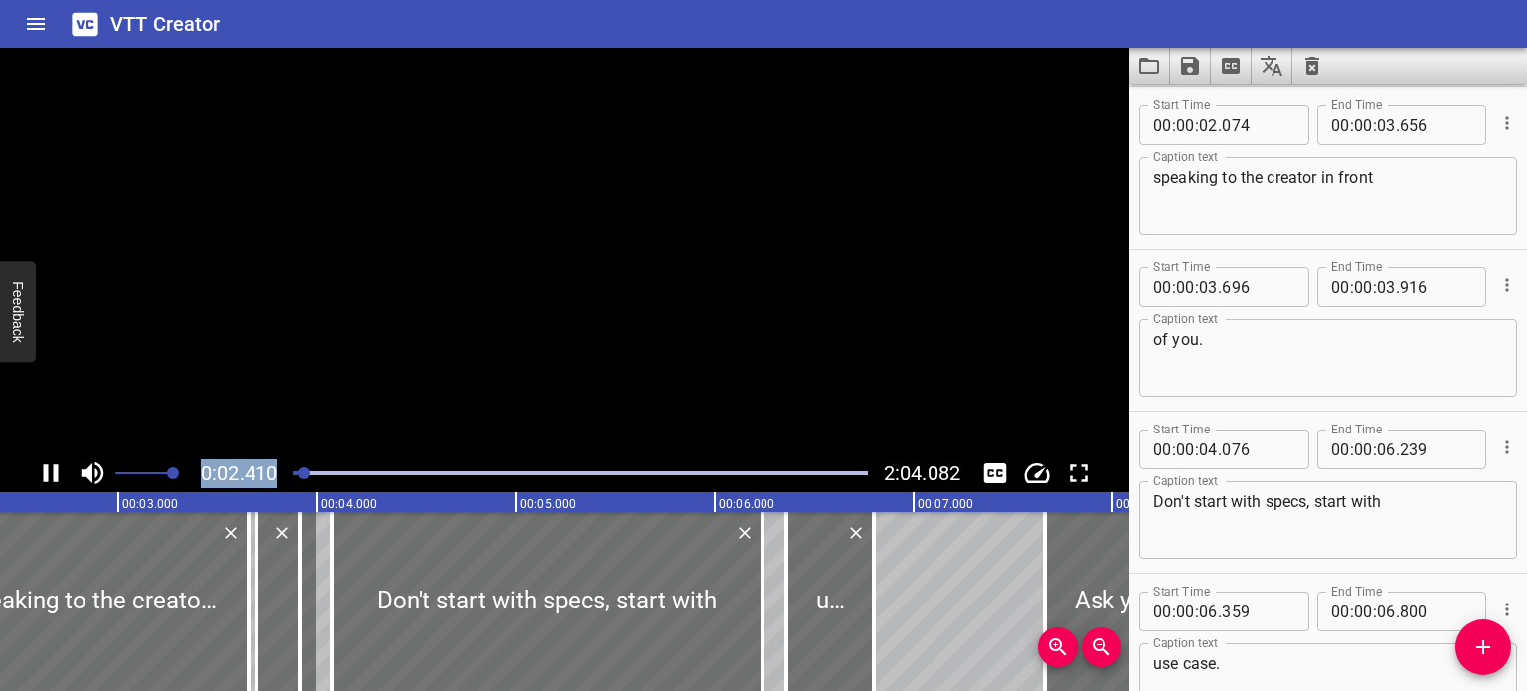
click at [32, 454] on button "Play/Pause" at bounding box center [51, 473] width 38 height 38
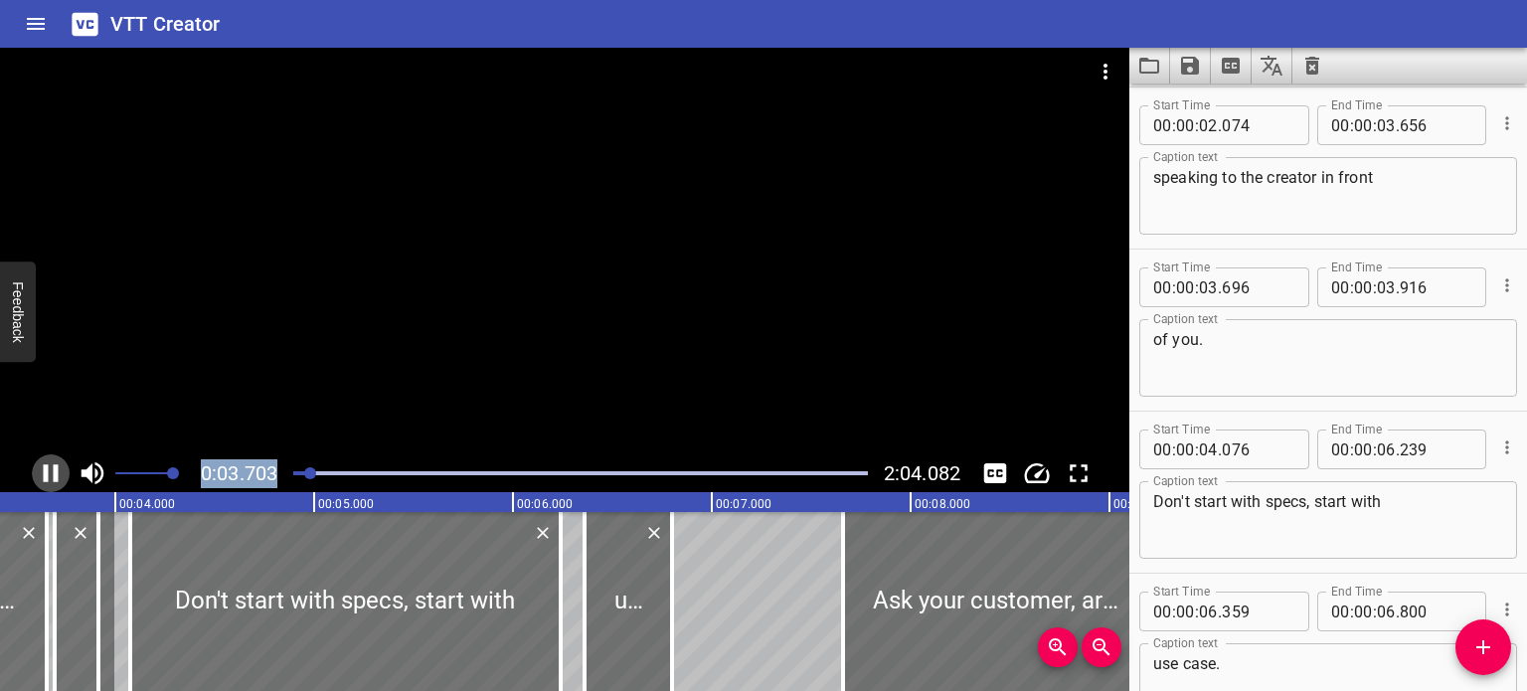
click at [54, 480] on icon "Play/Pause" at bounding box center [51, 473] width 15 height 18
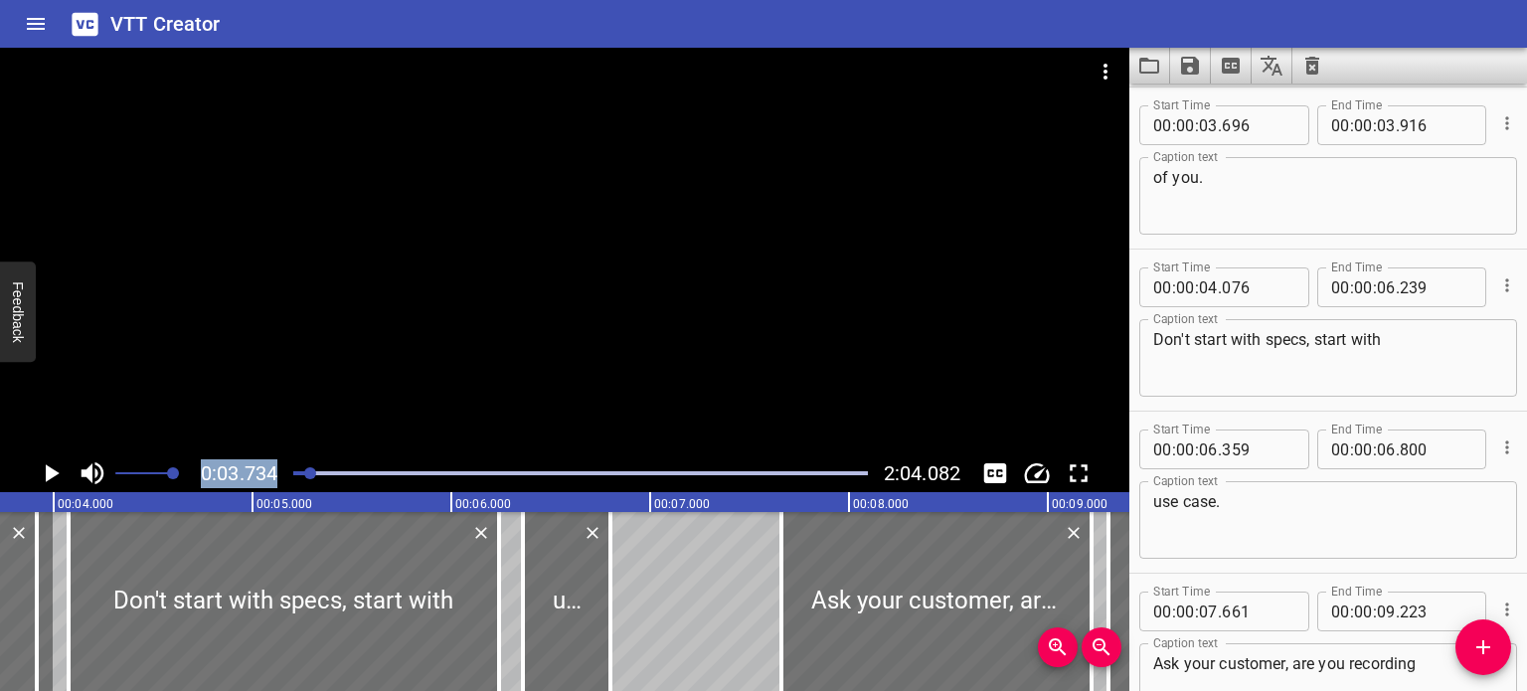
scroll to position [0, 0]
click at [1267, 181] on textarea "Selling the PolarGo is all about" at bounding box center [1328, 196] width 350 height 57
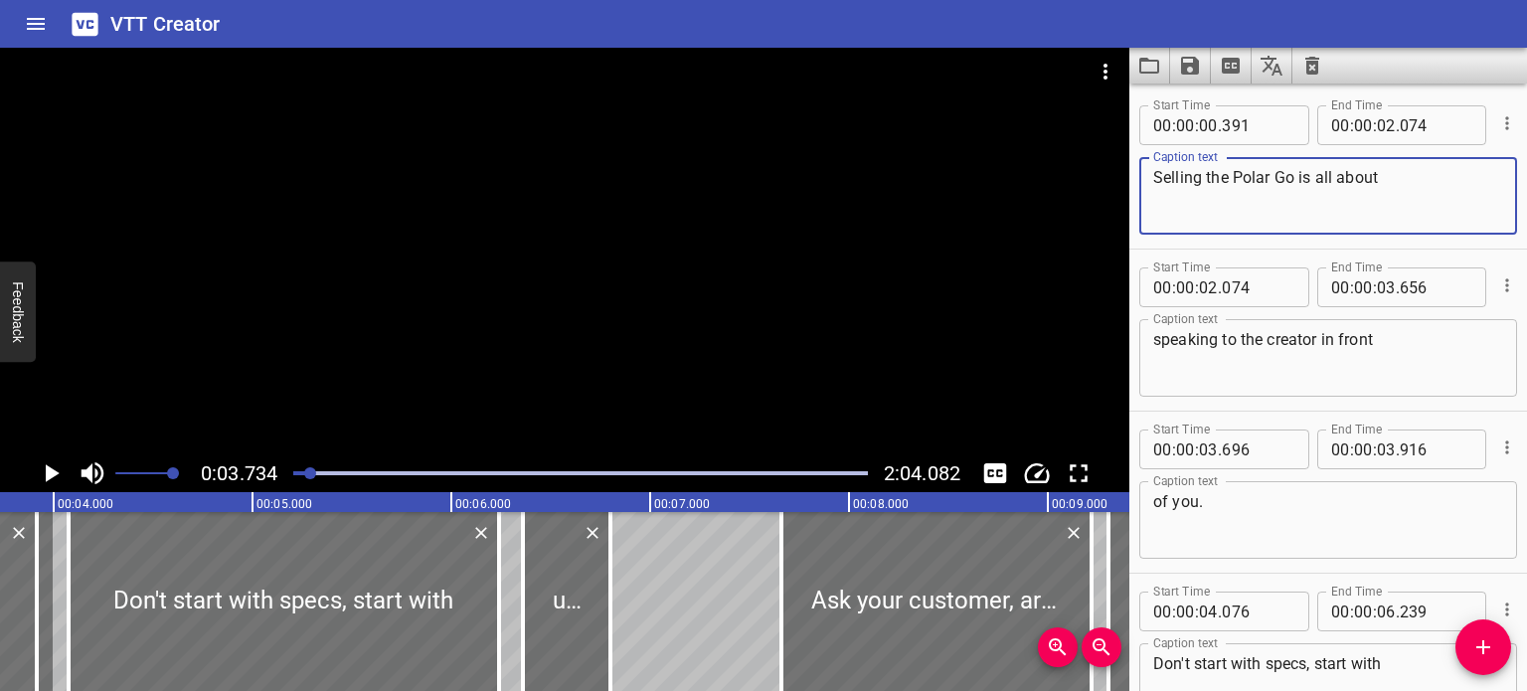
type textarea "Selling the Polar Go is all about"
click at [54, 460] on icon "Play/Pause" at bounding box center [51, 473] width 30 height 30
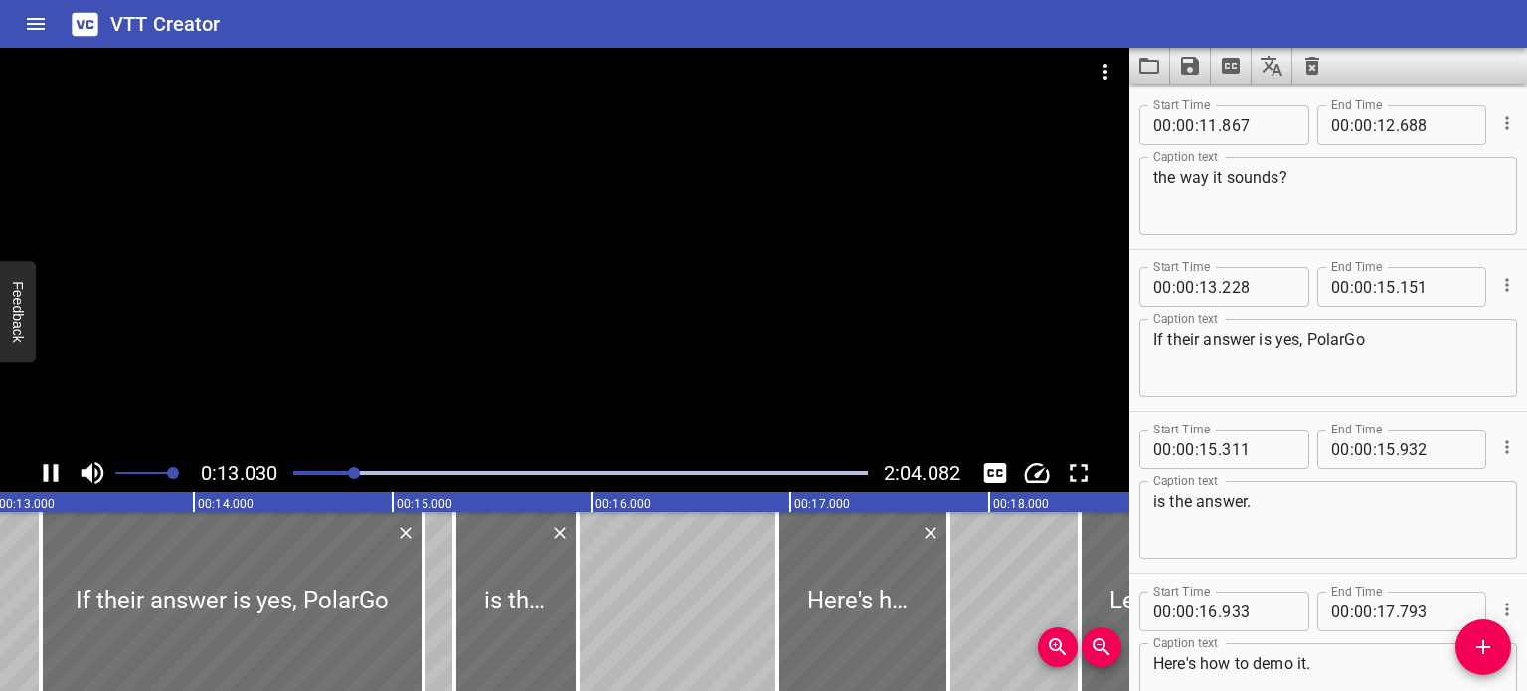
scroll to position [1458, 0]
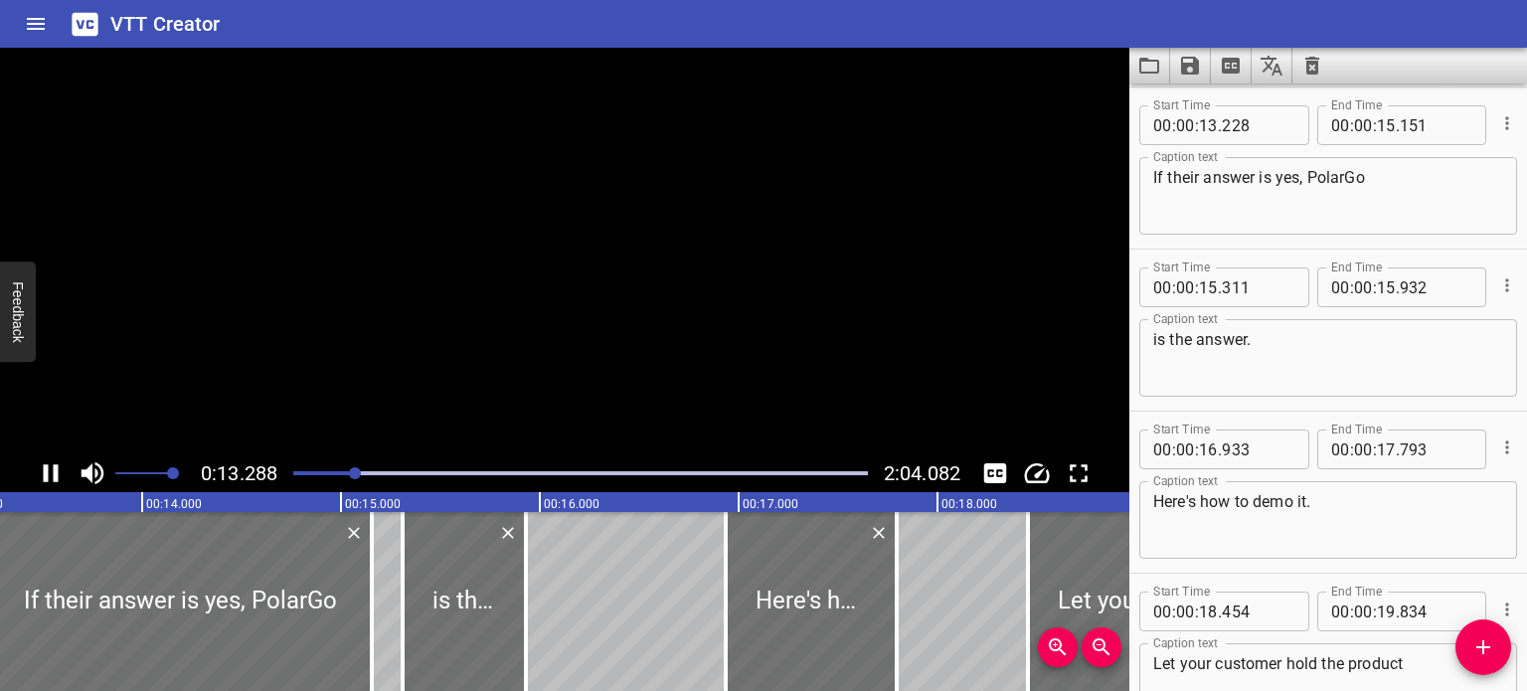
click at [51, 471] on icon "Play/Pause" at bounding box center [51, 473] width 30 height 30
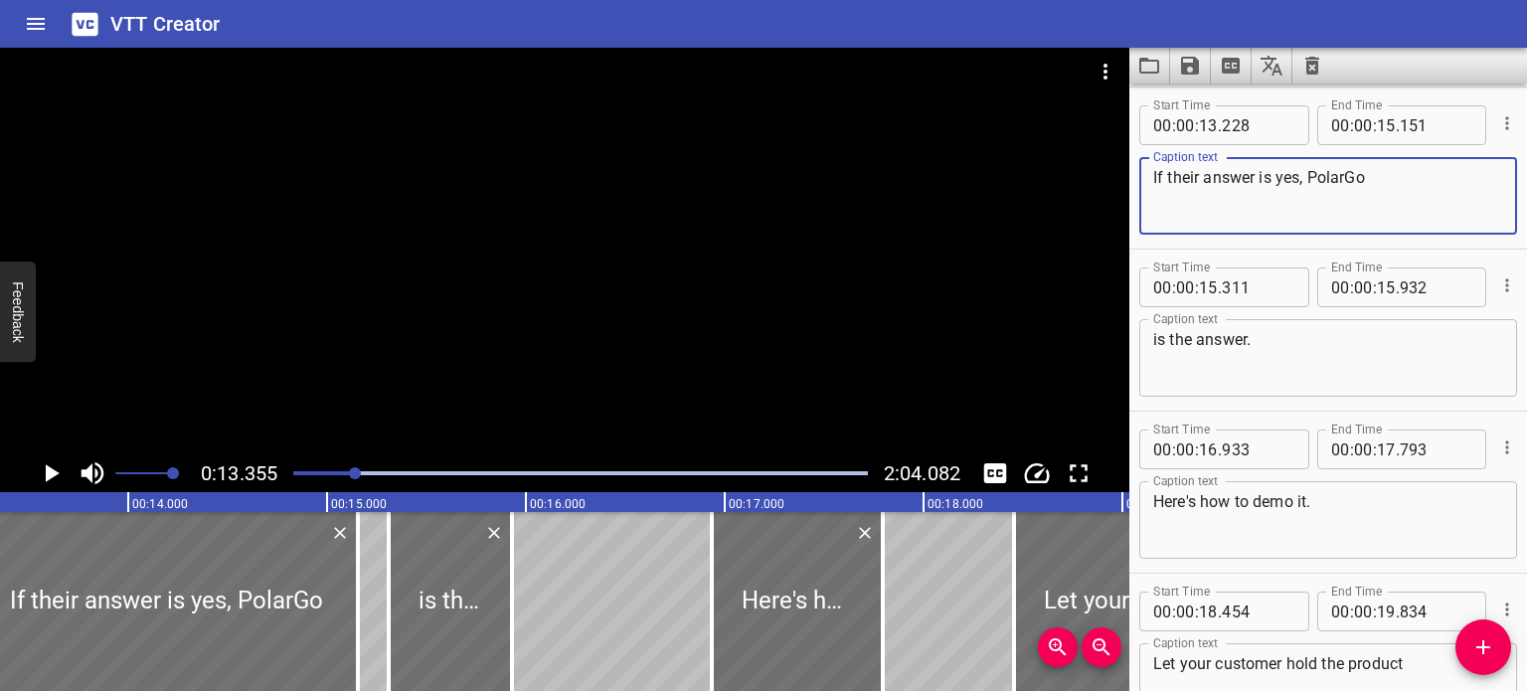
click at [1351, 175] on textarea "If their answer is yes, PolarGo" at bounding box center [1328, 196] width 350 height 57
type textarea "If their answer is yes, Polar Go"
click at [58, 464] on icon "Play/Pause" at bounding box center [51, 473] width 30 height 30
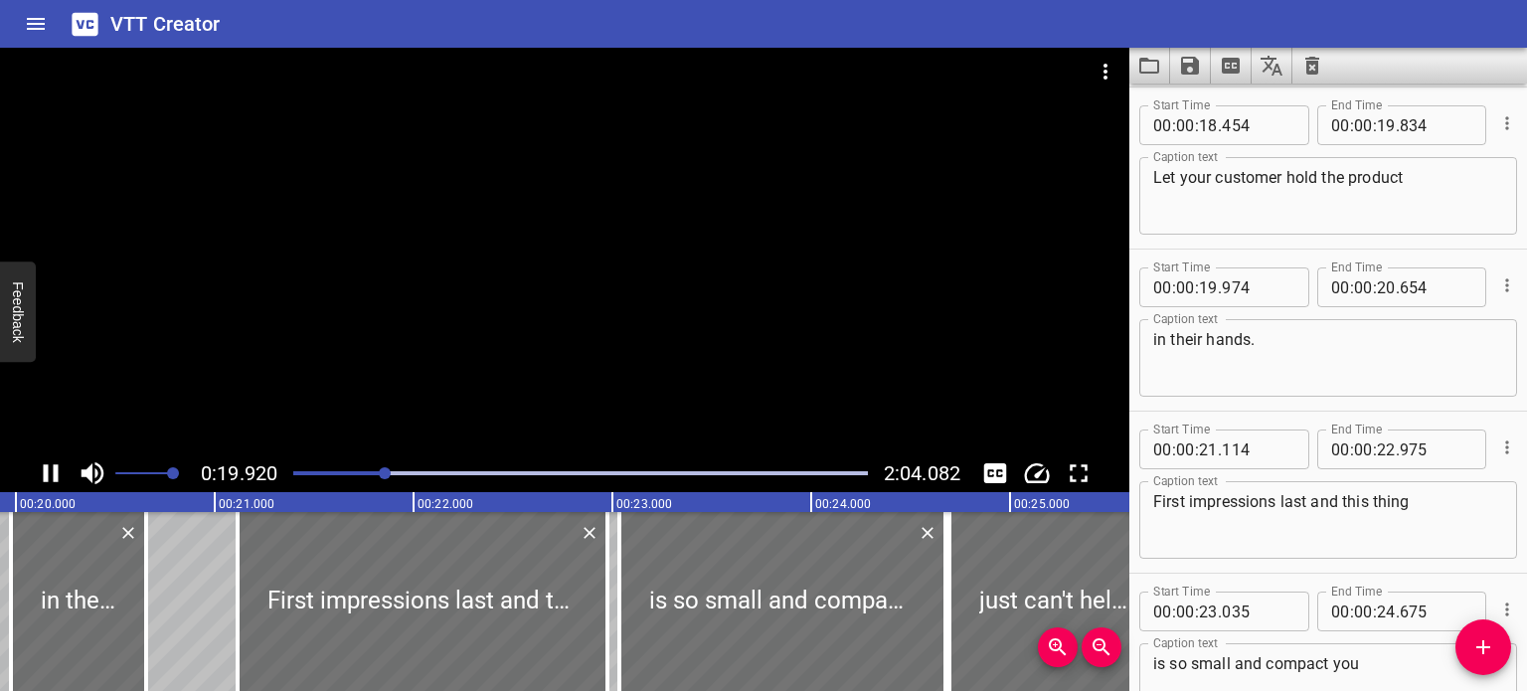
scroll to position [0, 0]
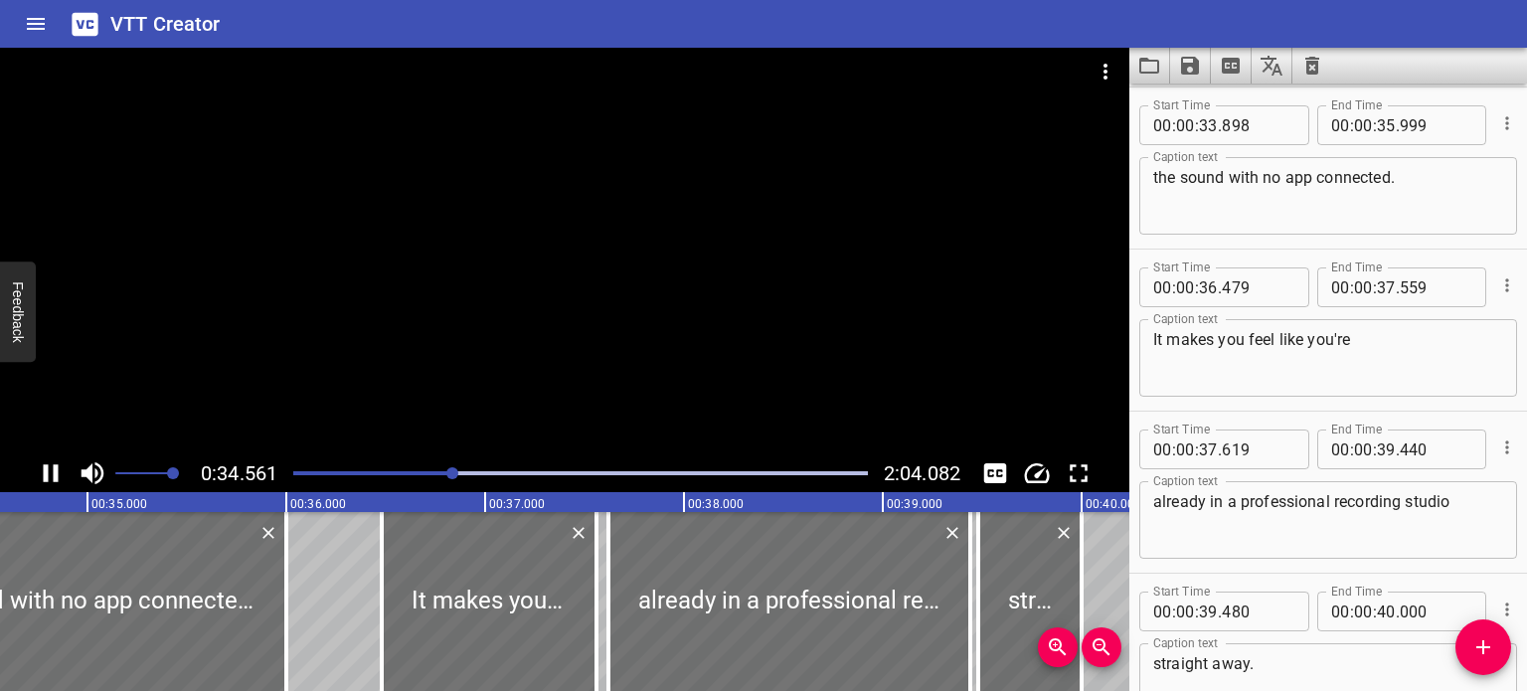
click at [50, 482] on icon "Play/Pause" at bounding box center [51, 473] width 30 height 30
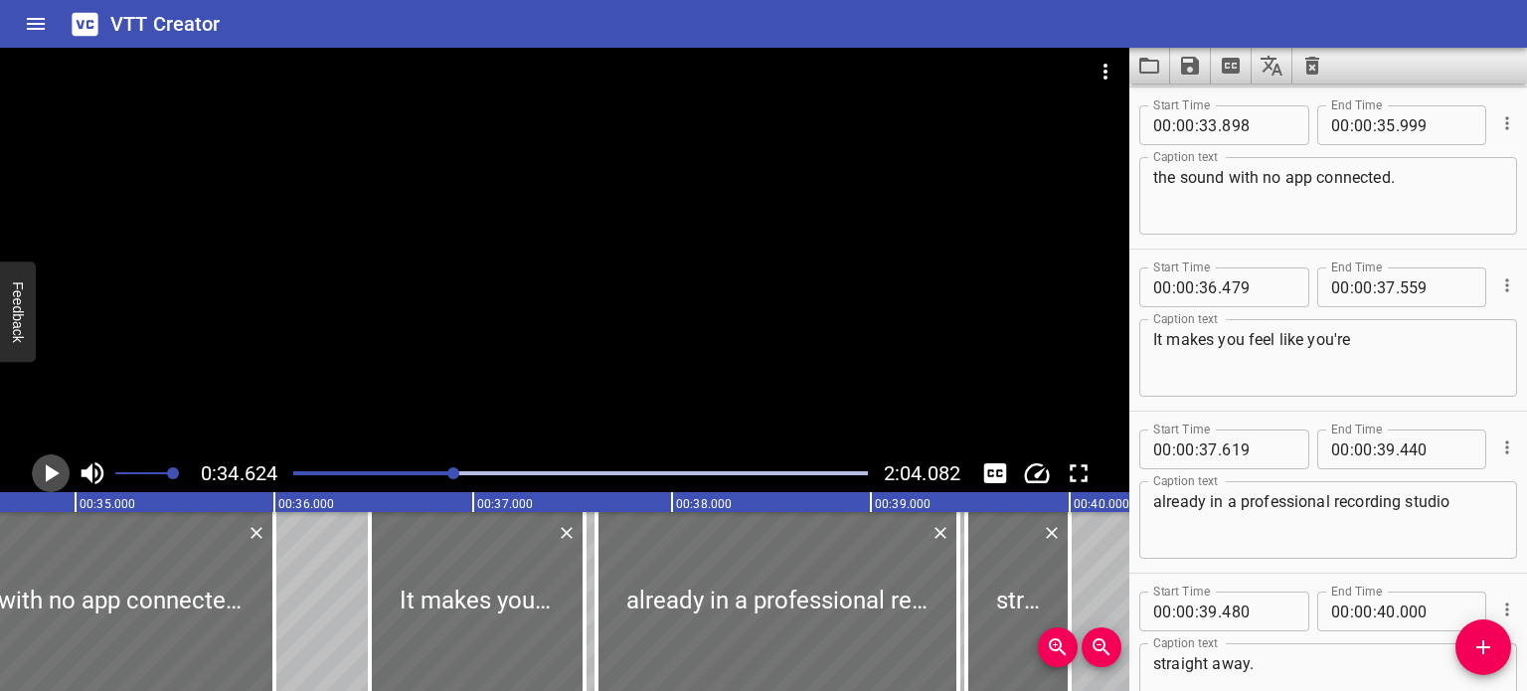
click at [41, 476] on icon "Play/Pause" at bounding box center [51, 473] width 30 height 30
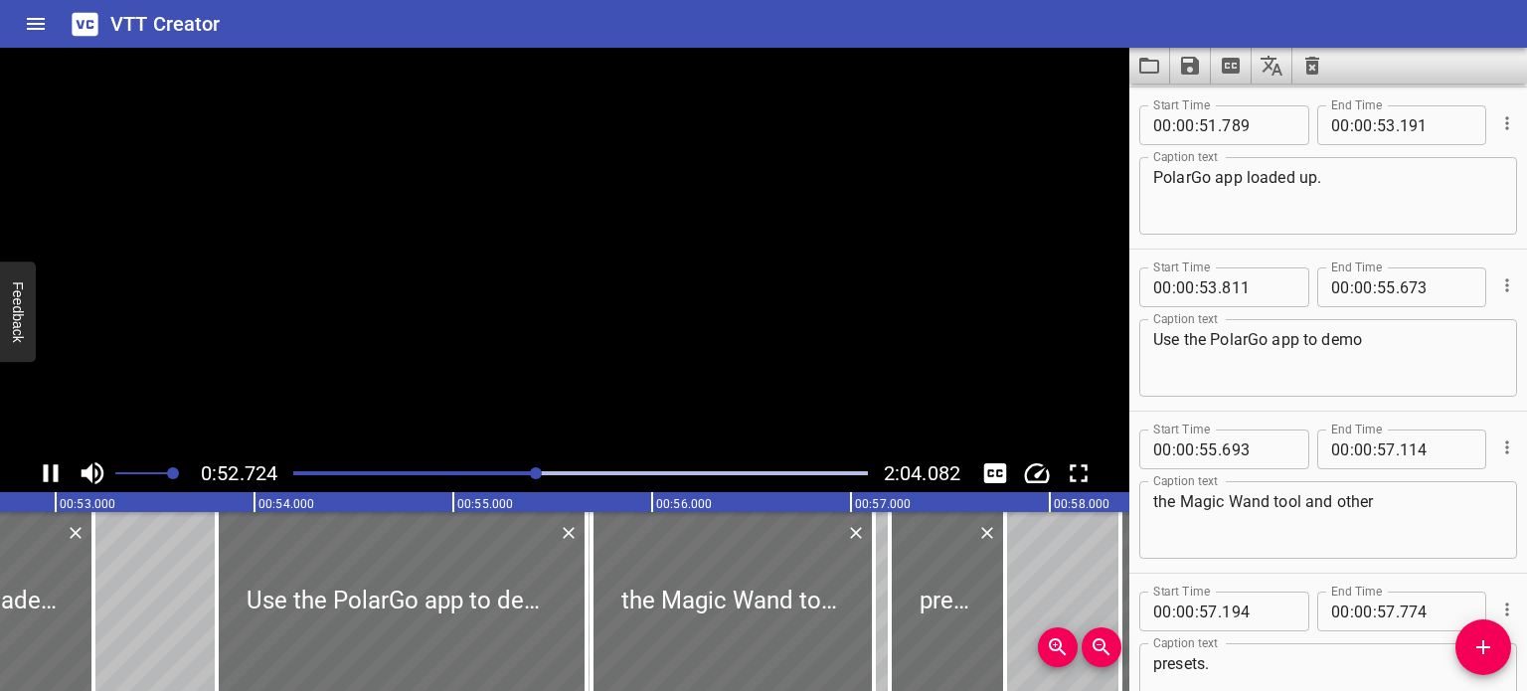
click at [49, 470] on icon "Play/Pause" at bounding box center [51, 473] width 30 height 30
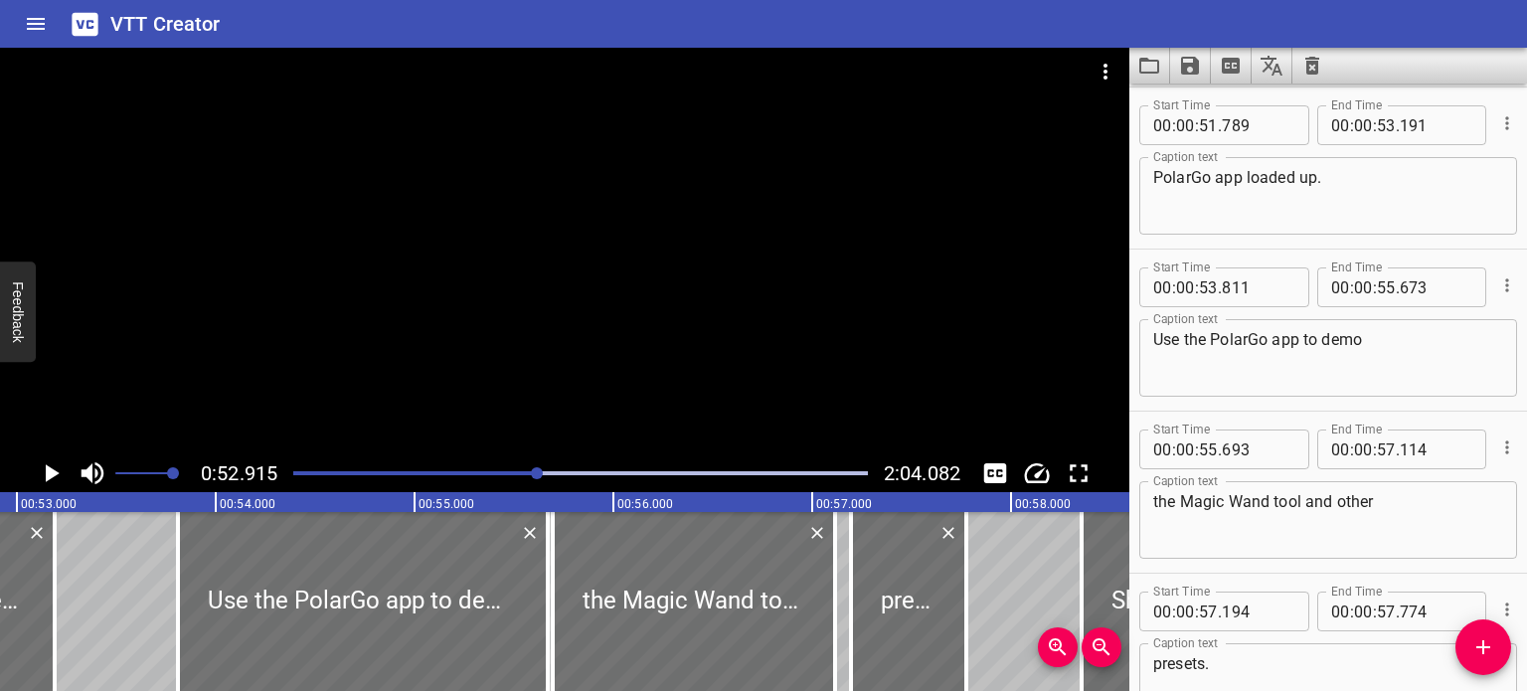
click at [1193, 179] on textarea "PolarGo app loaded up." at bounding box center [1328, 196] width 350 height 57
type textarea "Polar Go app loaded up."
click at [56, 470] on icon "Play/Pause" at bounding box center [51, 473] width 30 height 30
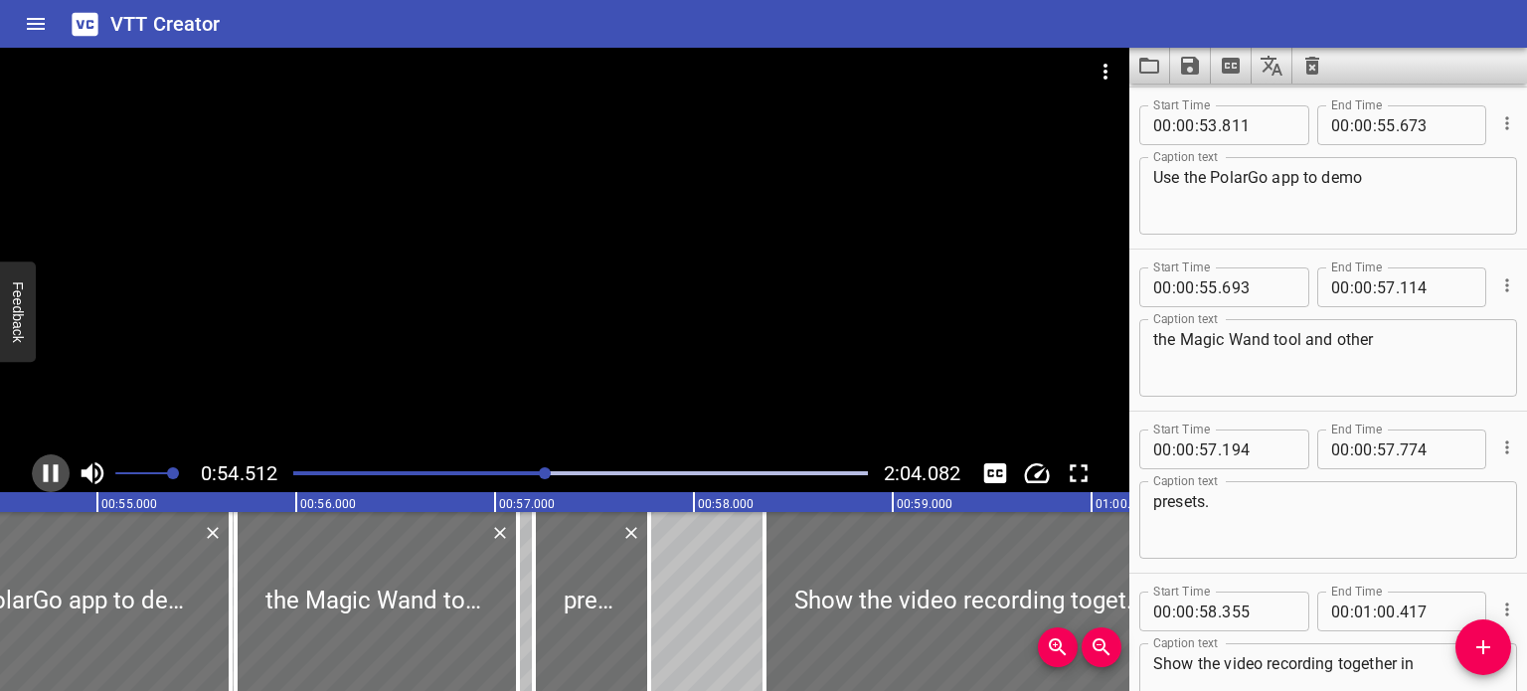
click at [56, 470] on icon "Play/Pause" at bounding box center [51, 473] width 15 height 18
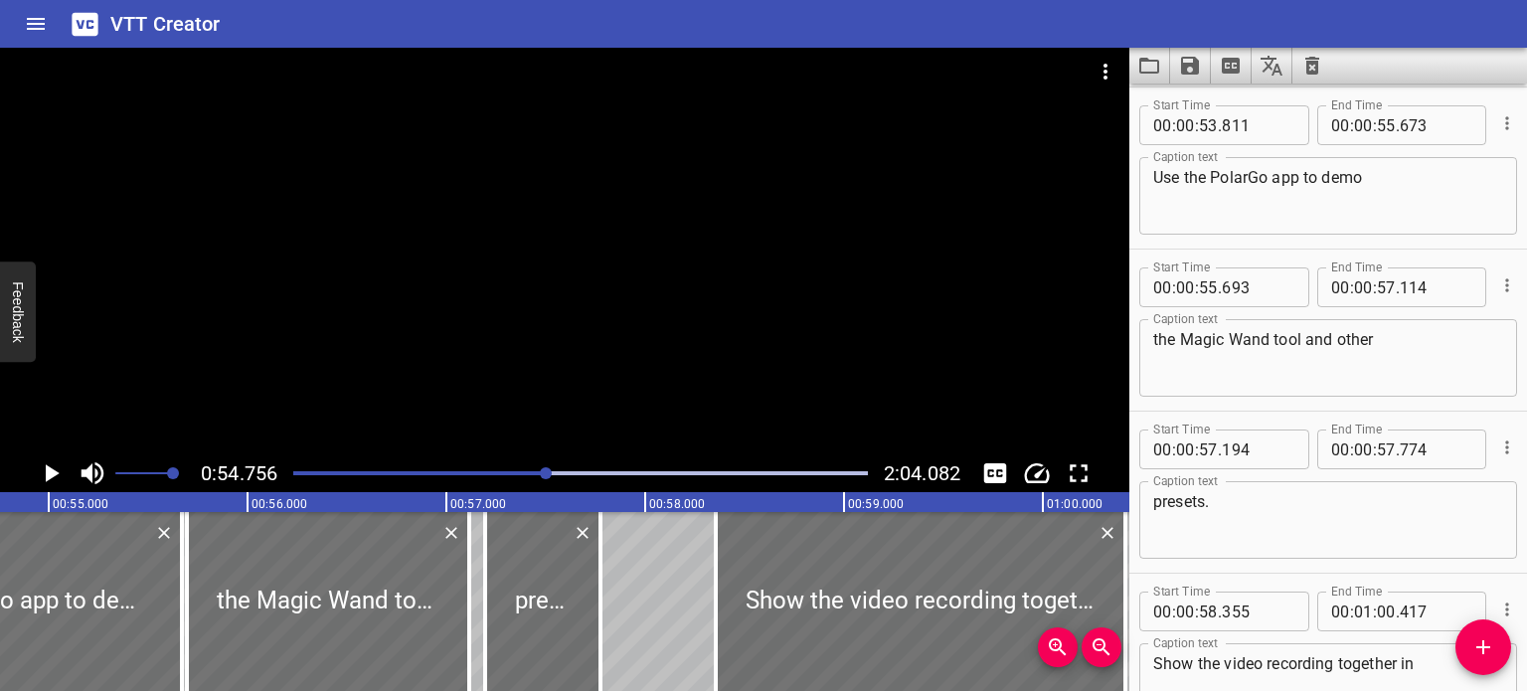
click at [1252, 174] on textarea "Use the PolarGo app to demo" at bounding box center [1328, 196] width 350 height 57
type textarea "Use the Polar Go app to demo"
click at [56, 473] on icon "Play/Pause" at bounding box center [53, 473] width 14 height 18
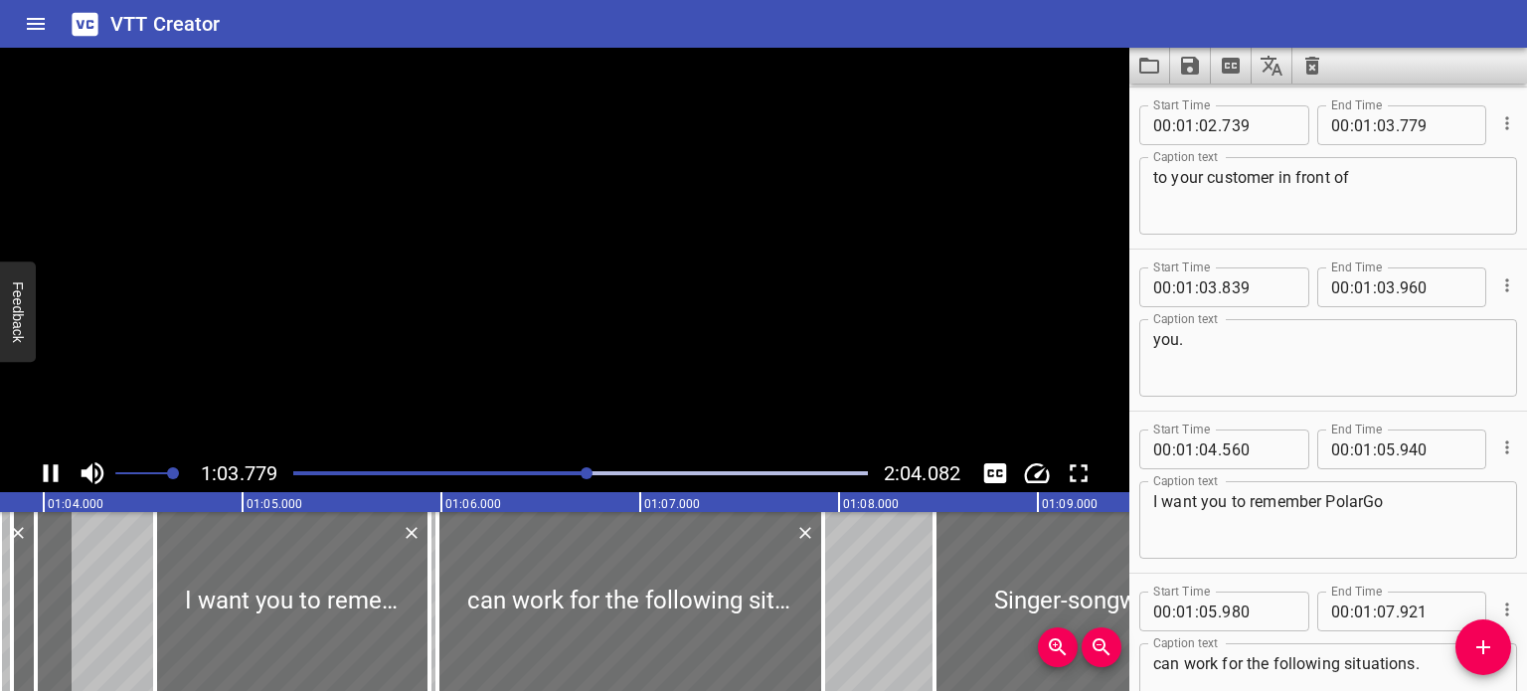
click at [55, 473] on icon "Play/Pause" at bounding box center [51, 473] width 15 height 18
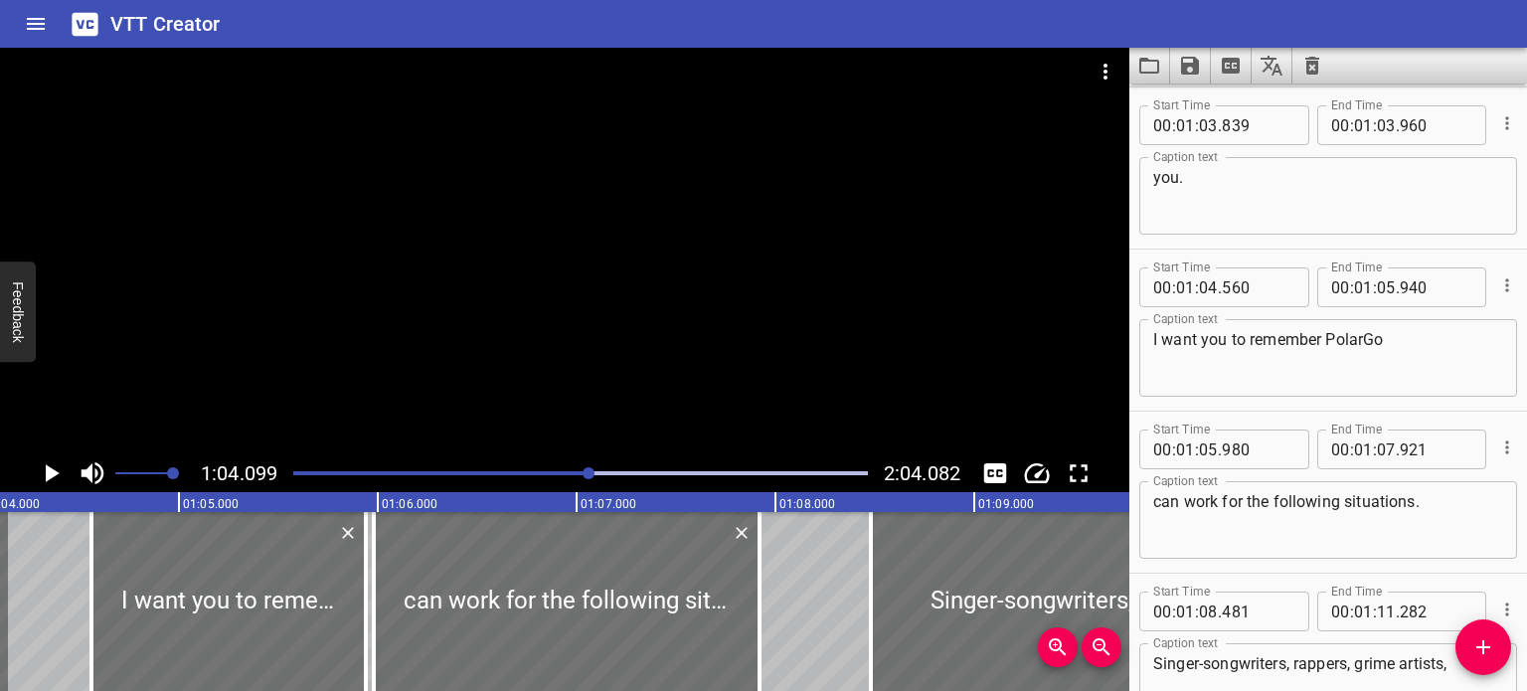
click at [55, 473] on icon "Play/Pause" at bounding box center [53, 473] width 14 height 18
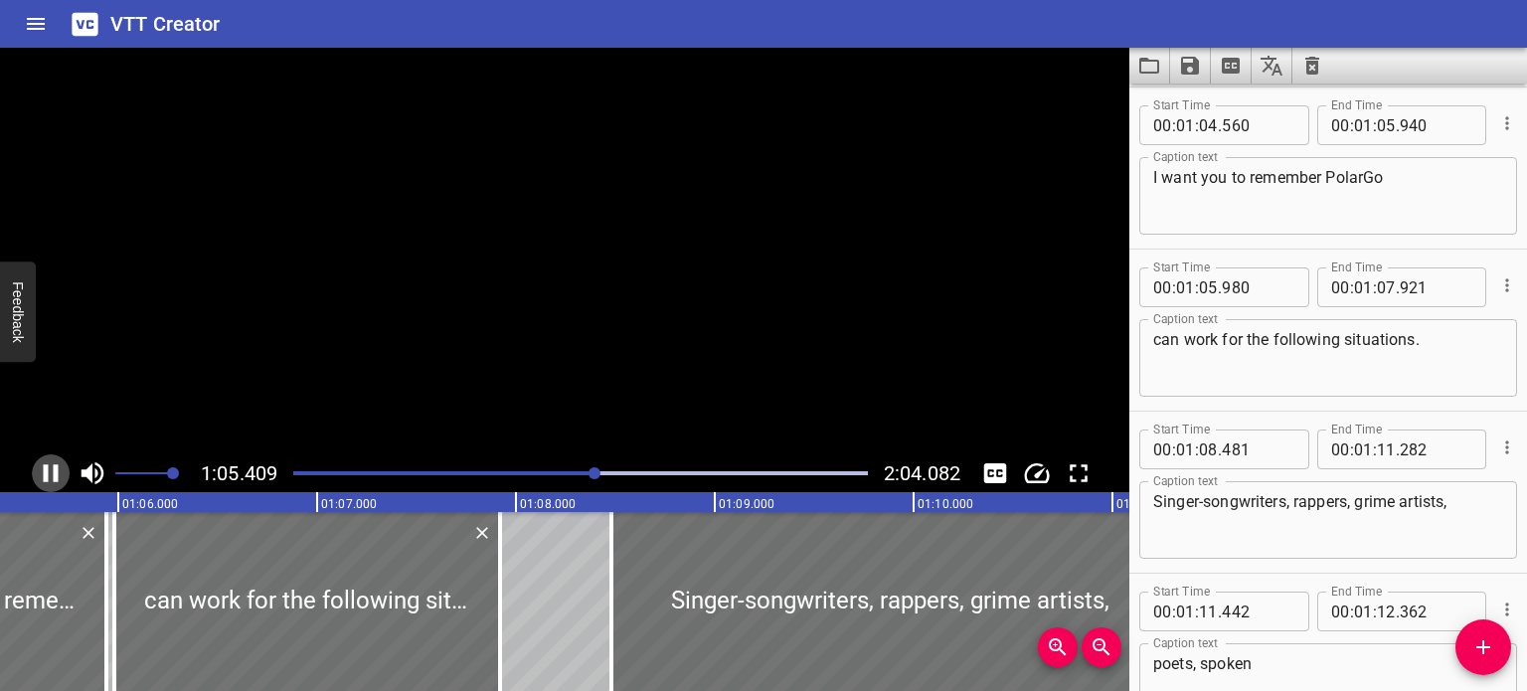
click at [55, 473] on icon "Play/Pause" at bounding box center [51, 473] width 15 height 18
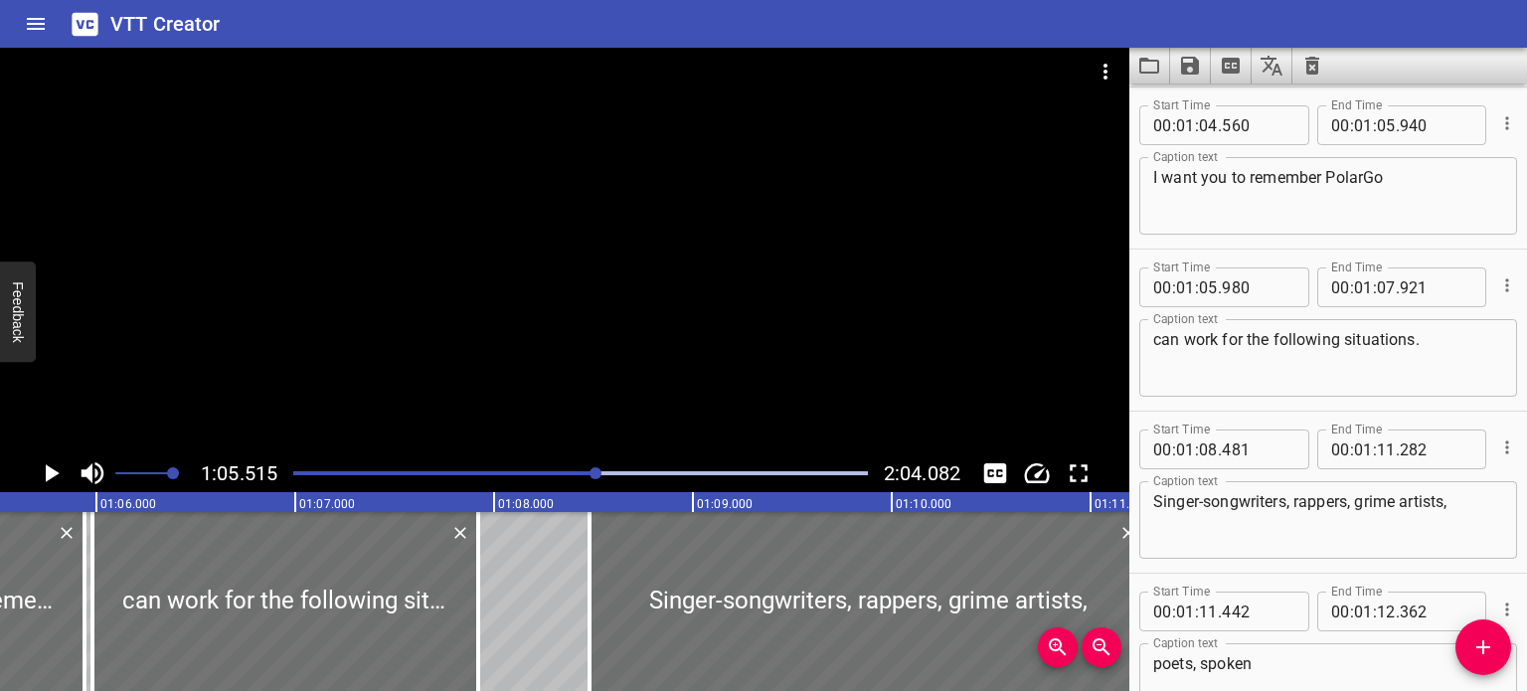
click at [1366, 180] on textarea "I want you to remember PolarGo" at bounding box center [1328, 196] width 350 height 57
type textarea "I want you to remember Polar Go"
click at [42, 472] on icon "Play/Pause" at bounding box center [51, 473] width 30 height 30
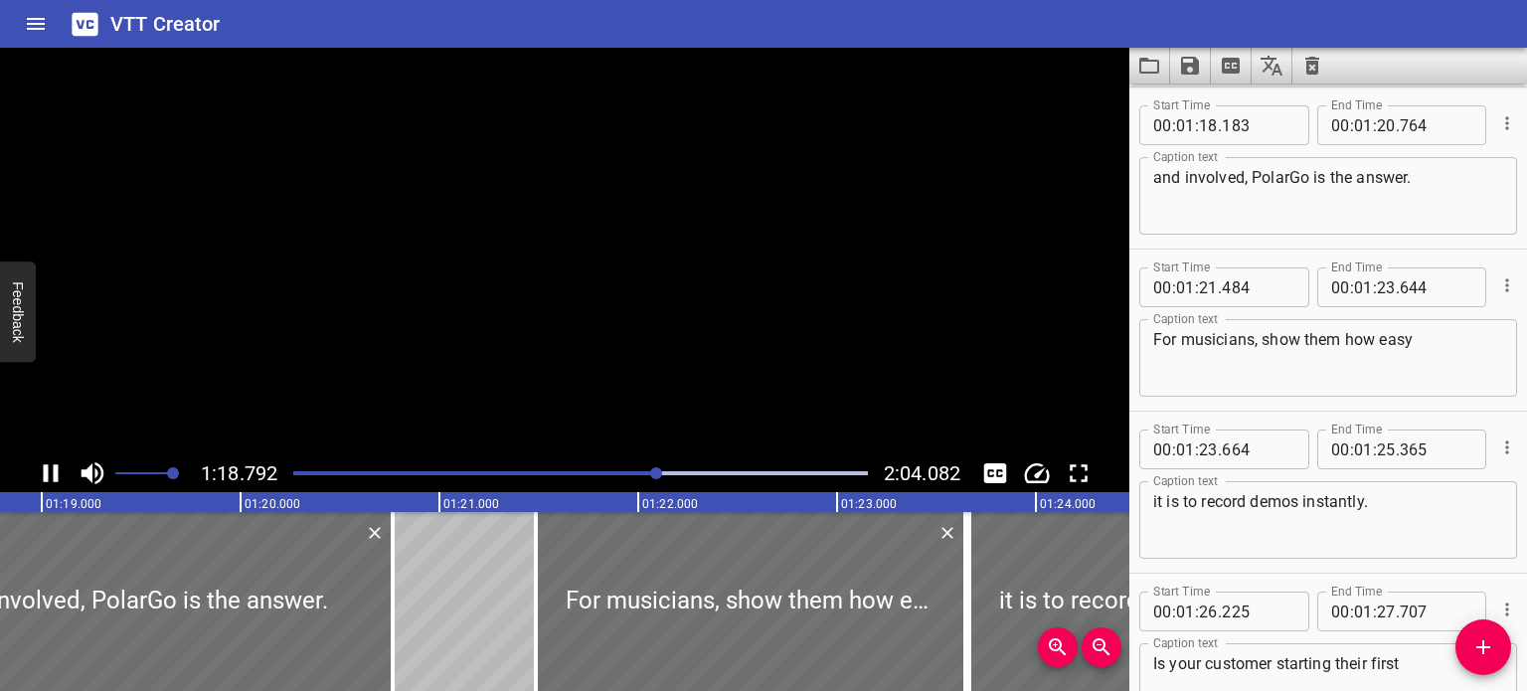
click at [44, 473] on icon "Play/Pause" at bounding box center [51, 473] width 15 height 18
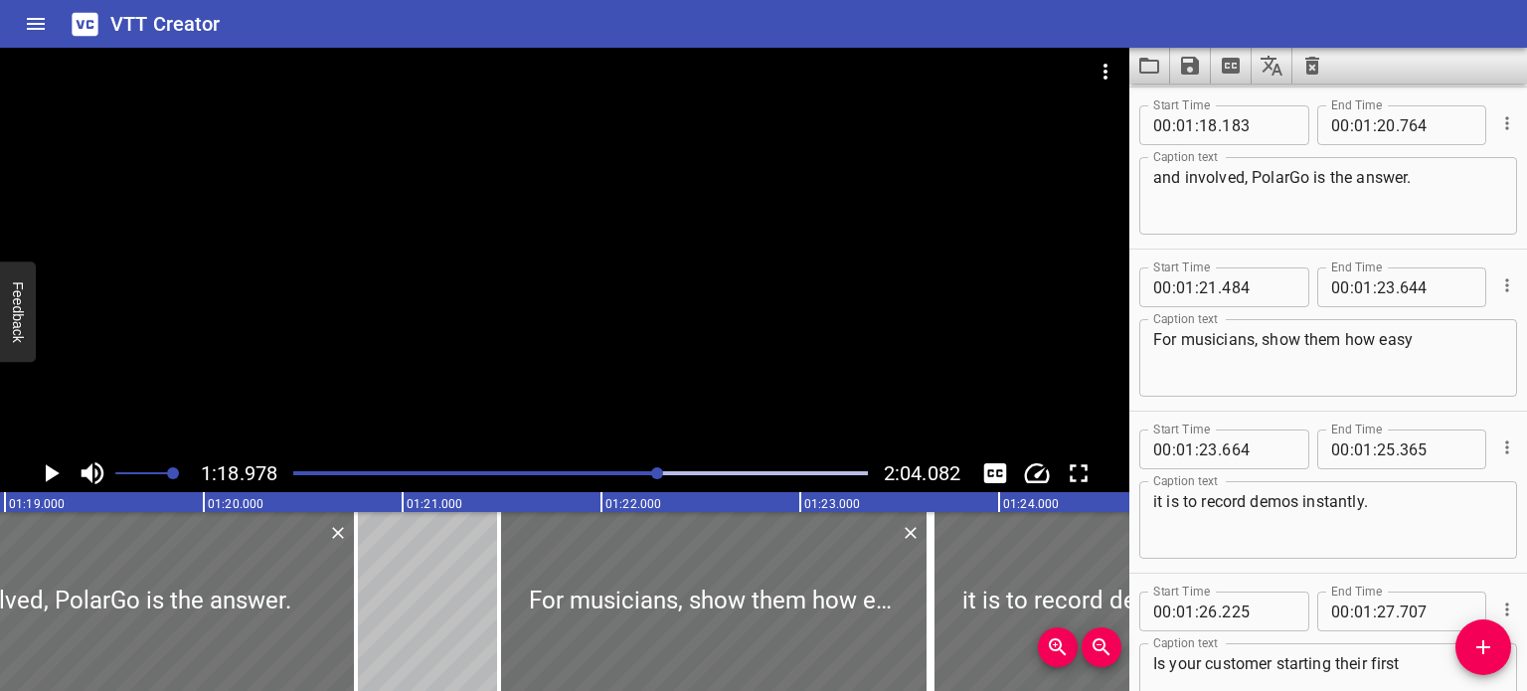
click at [1287, 179] on textarea "and involved, PolarGo is the answer." at bounding box center [1328, 196] width 350 height 57
type textarea "and involved, Polar Go is the answer."
click at [44, 480] on icon "Play/Pause" at bounding box center [51, 473] width 30 height 30
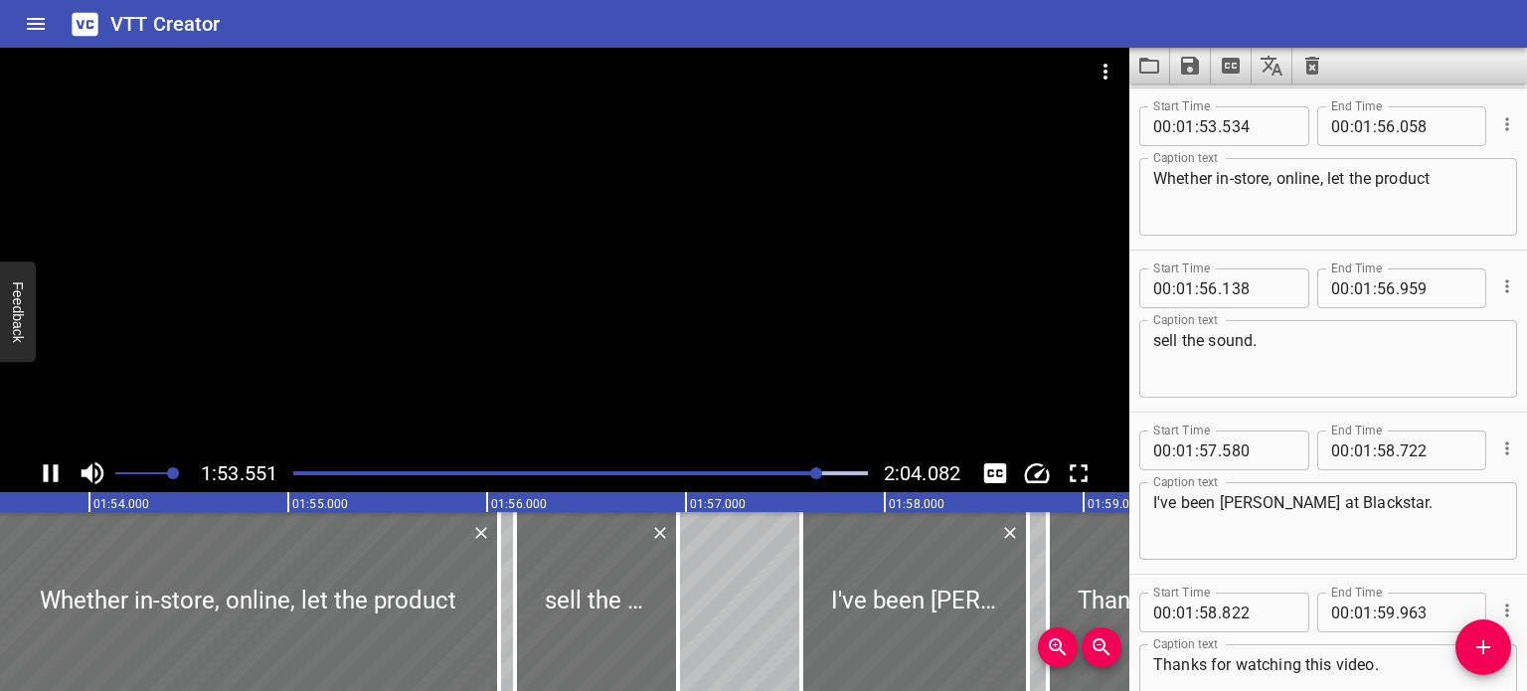
click at [38, 484] on icon "Play/Pause" at bounding box center [51, 473] width 30 height 30
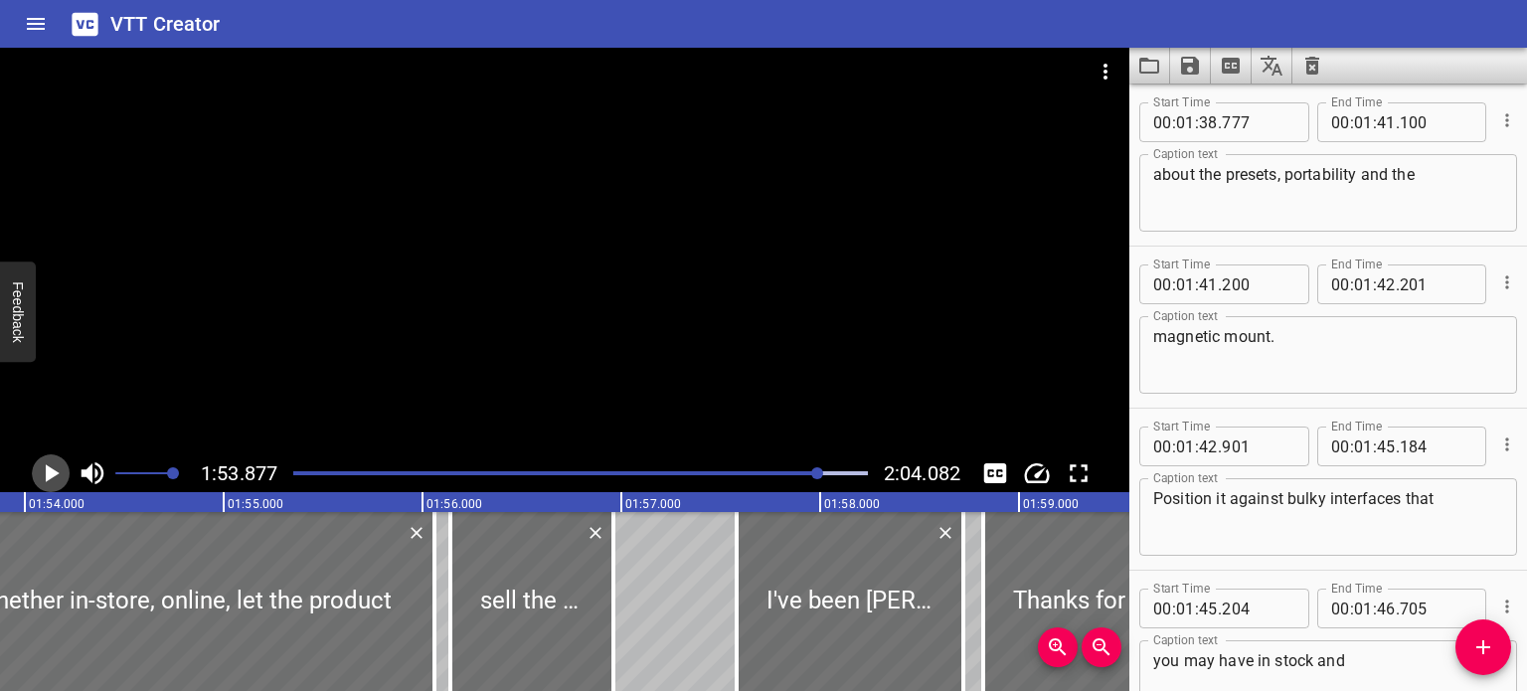
click at [34, 474] on button "Play/Pause" at bounding box center [51, 473] width 38 height 38
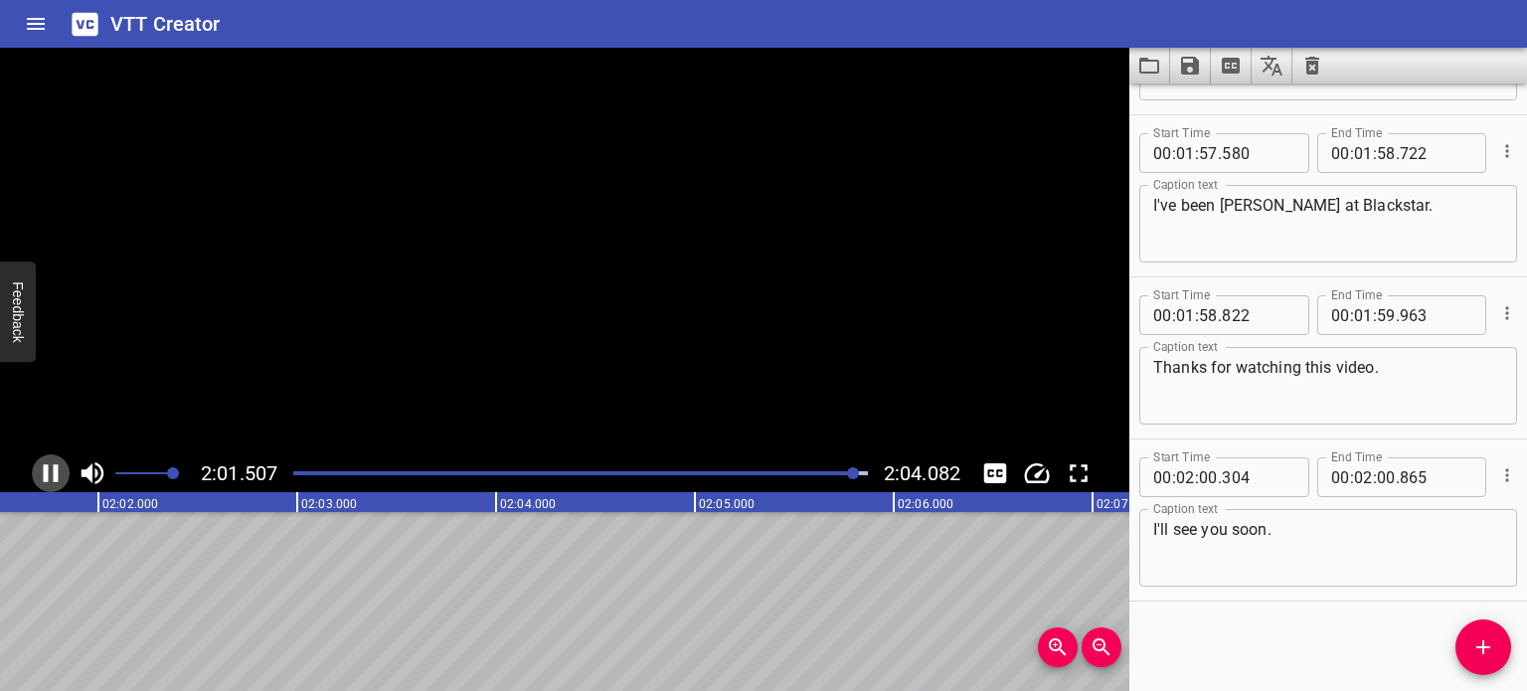
click at [46, 474] on icon "Play/Pause" at bounding box center [51, 473] width 15 height 18
click at [1189, 66] on icon "Save captions to file" at bounding box center [1190, 66] width 18 height 18
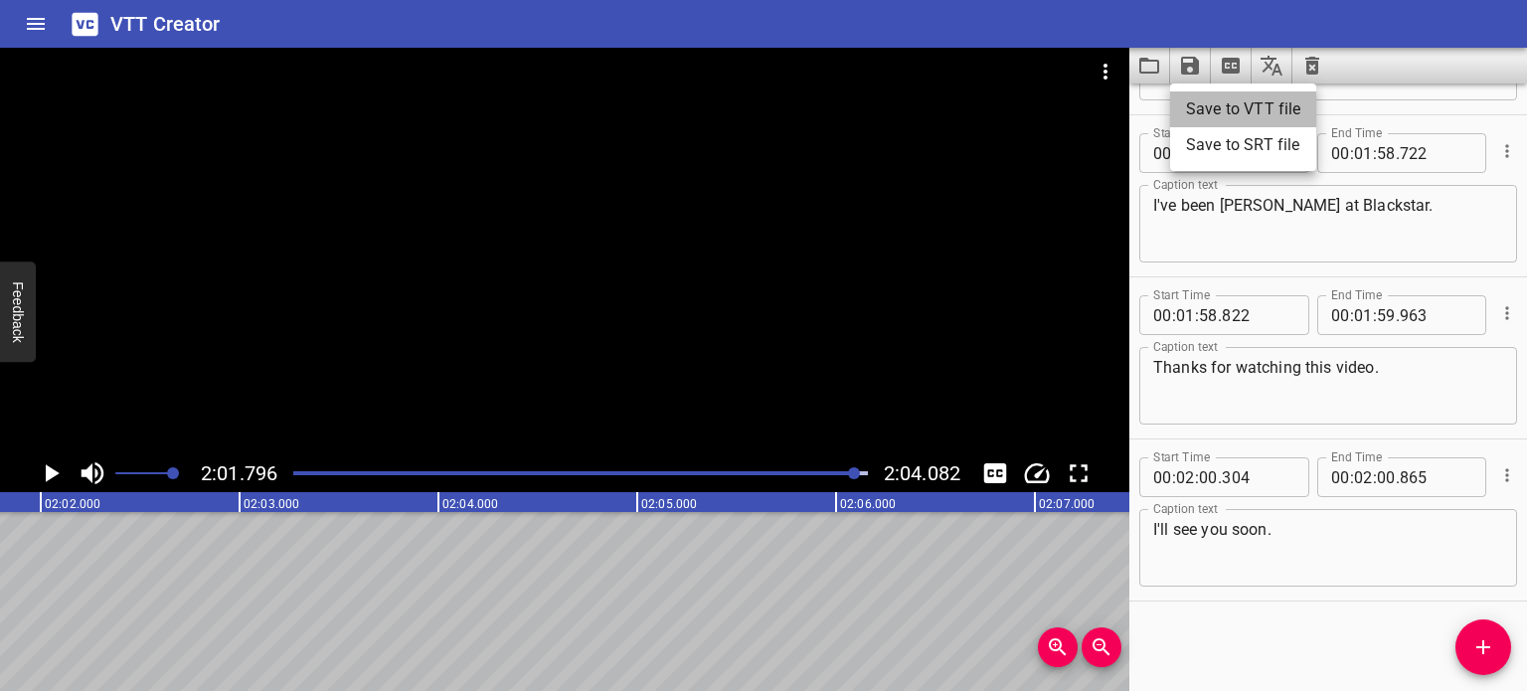
click at [1290, 108] on li "Save to VTT file" at bounding box center [1243, 109] width 146 height 36
